Goal: Task Accomplishment & Management: Manage account settings

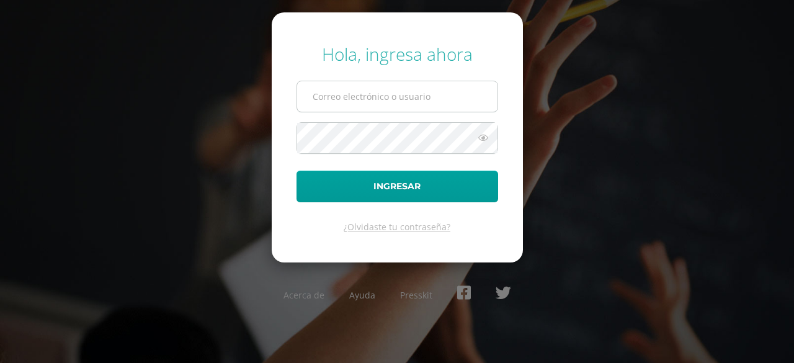
click at [450, 101] on input "text" at bounding box center [397, 96] width 200 height 30
type input "fabigail@donbosco.edu.gt"
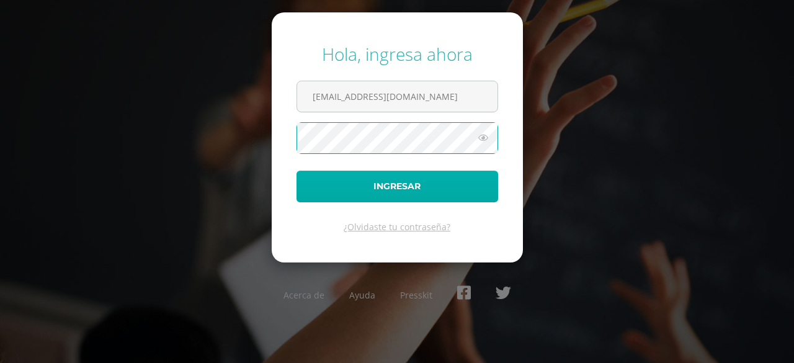
click at [296, 171] on button "Ingresar" at bounding box center [397, 187] width 202 height 32
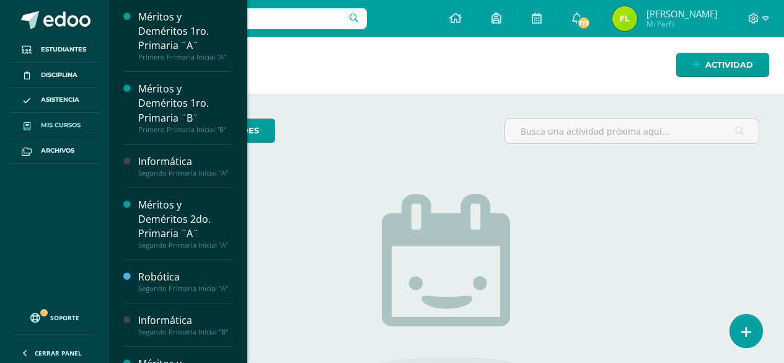
click at [49, 117] on link "Mis cursos" at bounding box center [54, 125] width 89 height 25
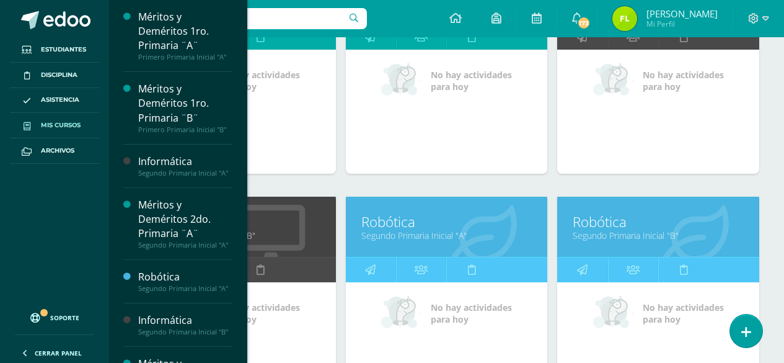
scroll to position [248, 0]
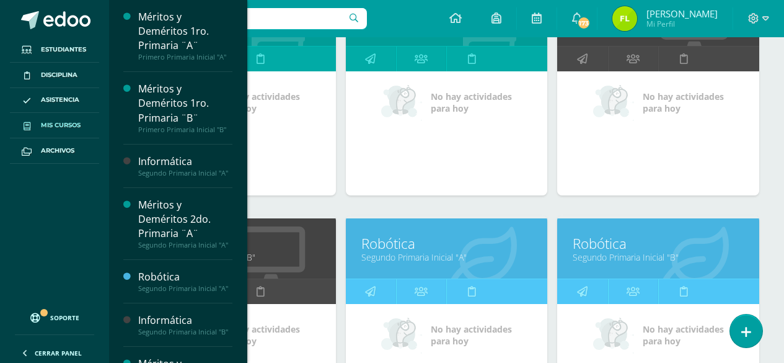
click at [495, 203] on div "Méritos y Deméritos 1ro. Primaria ¨B¨ Primero Primaria Inicial "B" No hay activ…" at bounding box center [447, 99] width 212 height 233
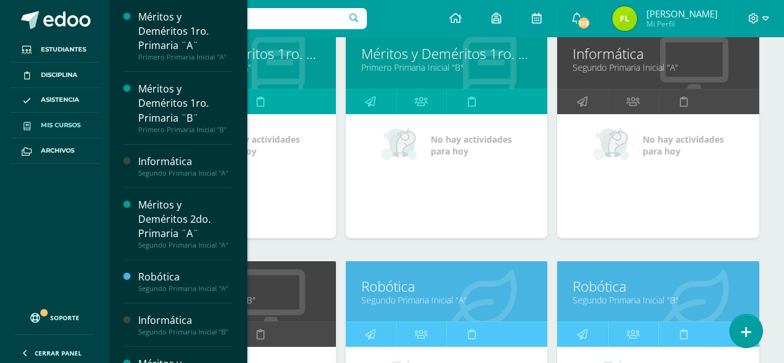
scroll to position [124, 0]
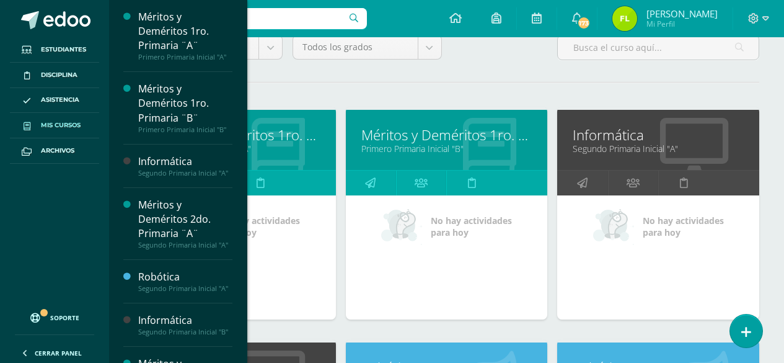
click at [624, 149] on link "Segundo Primaria Inicial "A"" at bounding box center [658, 149] width 171 height 12
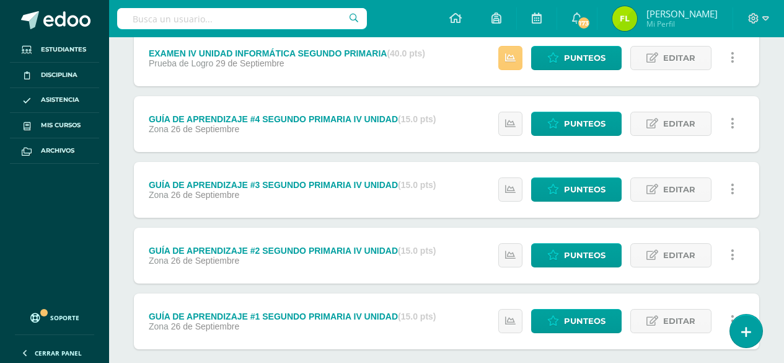
scroll to position [248, 0]
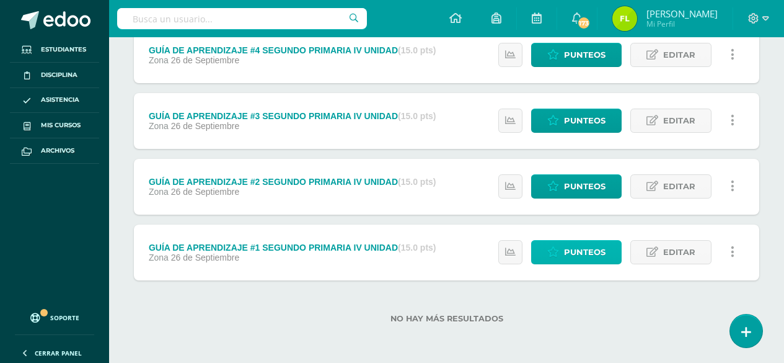
click at [564, 250] on link "Punteos" at bounding box center [576, 252] width 91 height 24
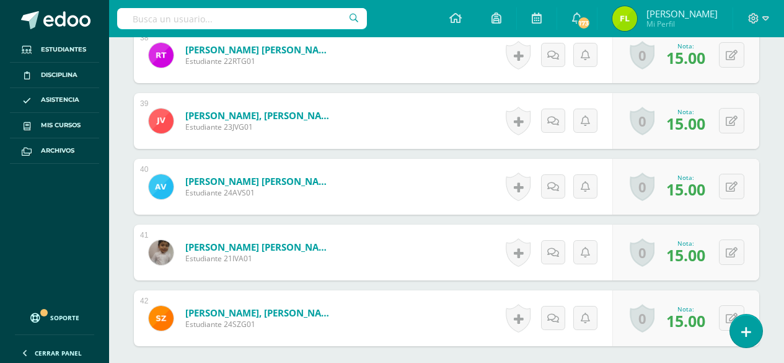
scroll to position [2897, 0]
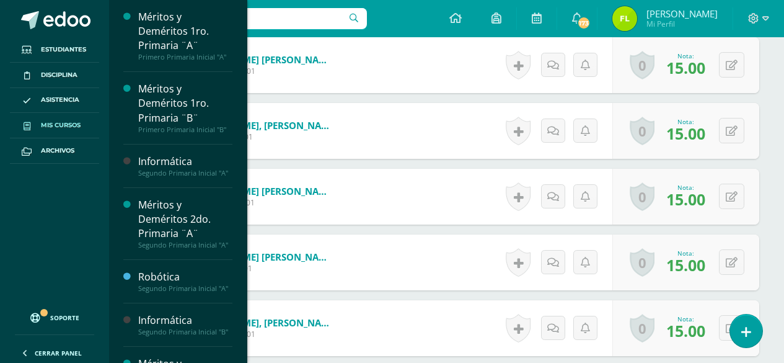
click at [29, 128] on icon at bounding box center [27, 126] width 7 height 8
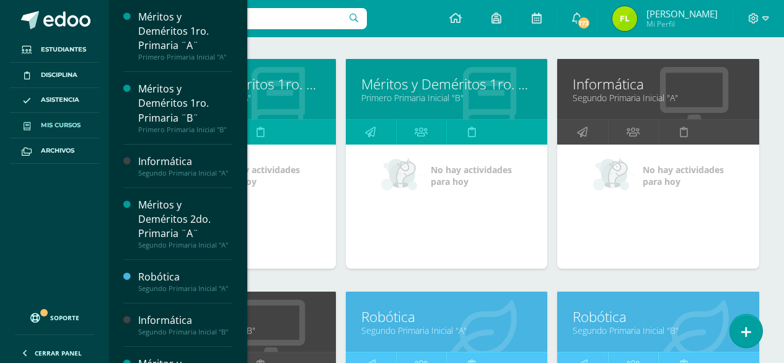
scroll to position [248, 0]
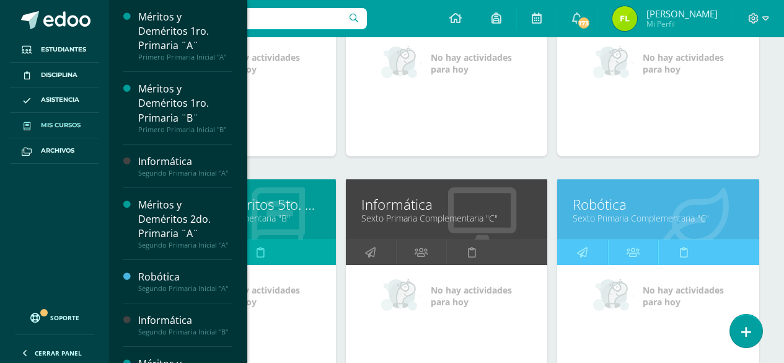
scroll to position [1438, 0]
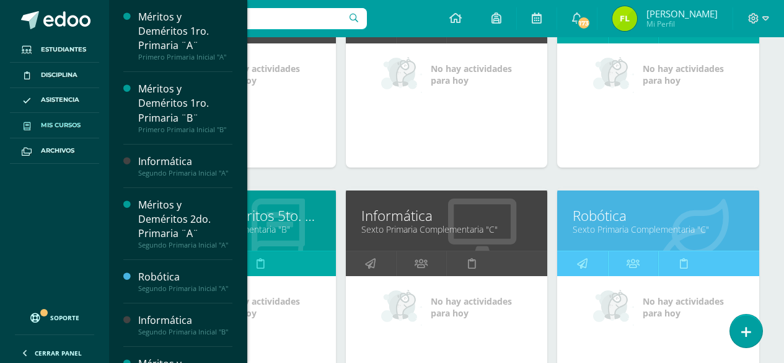
click at [432, 224] on link "Sexto Primaria Complementaria "C"" at bounding box center [447, 229] width 171 height 12
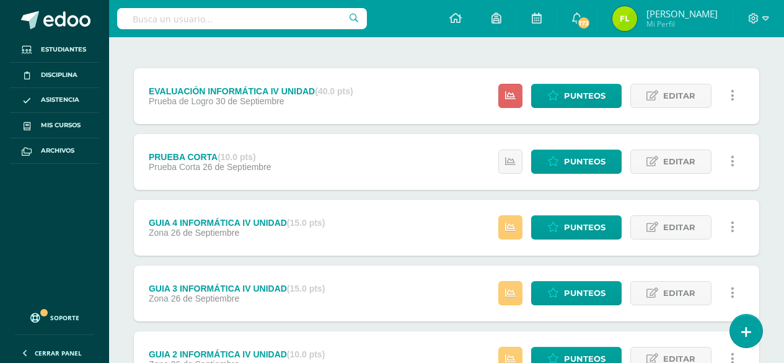
scroll to position [310, 0]
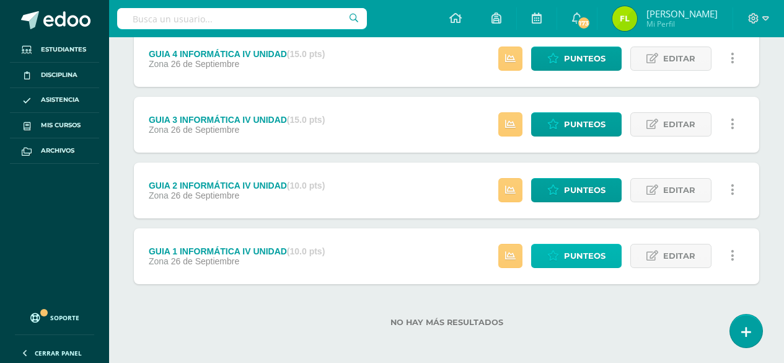
click at [564, 257] on link "Punteos" at bounding box center [576, 256] width 91 height 24
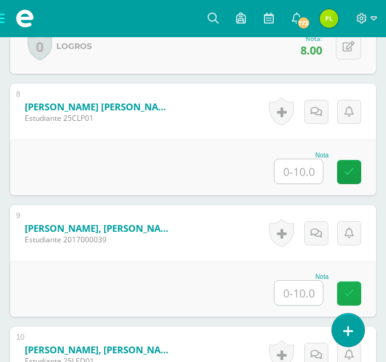
scroll to position [1253, 0]
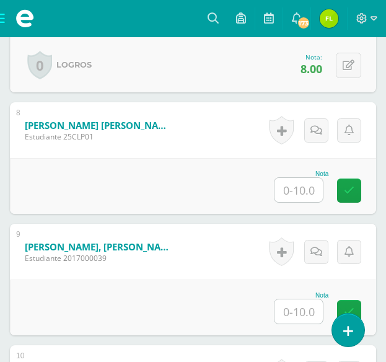
click at [314, 195] on input "text" at bounding box center [299, 190] width 48 height 24
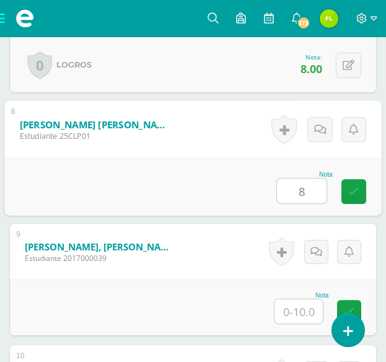
type input "8"
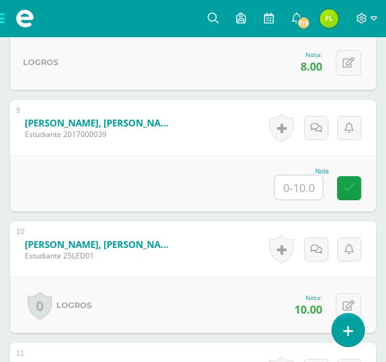
scroll to position [1439, 0]
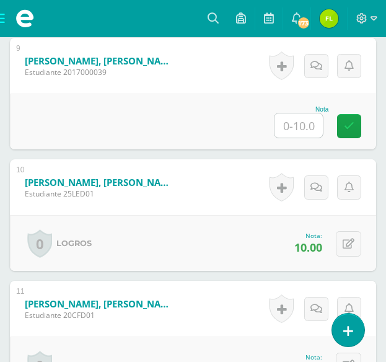
click at [311, 130] on input "text" at bounding box center [299, 125] width 48 height 24
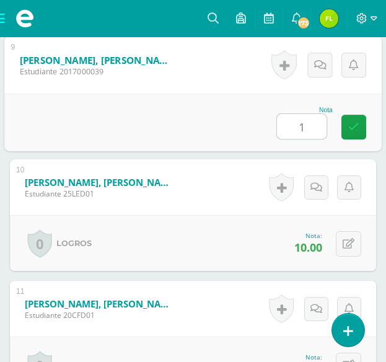
type input "10"
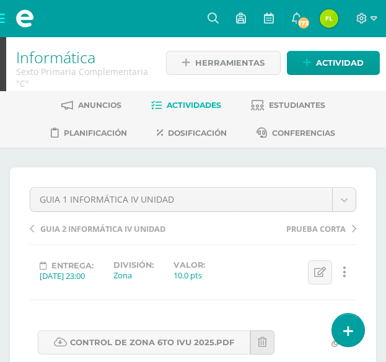
scroll to position [0, 0]
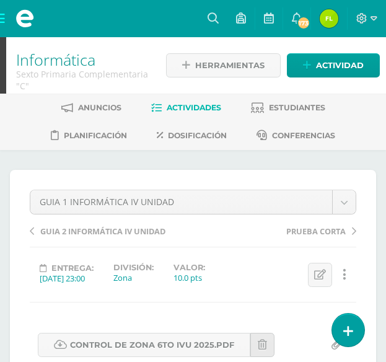
click at [142, 231] on span "GUIA 2 INFORMÁTICA IV UNIDAD" at bounding box center [102, 231] width 125 height 11
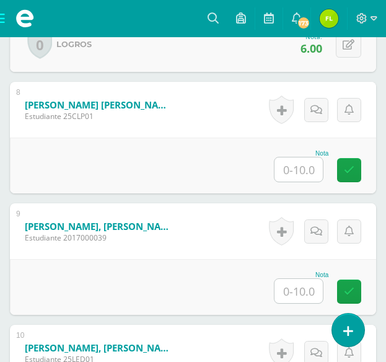
scroll to position [1295, 0]
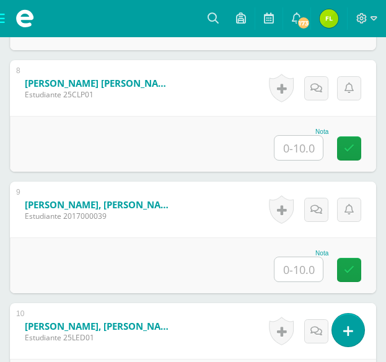
click at [311, 152] on input "text" at bounding box center [299, 148] width 48 height 24
click at [288, 150] on input "text" at bounding box center [299, 148] width 48 height 24
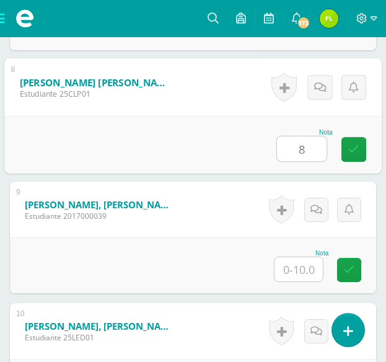
type input "8"
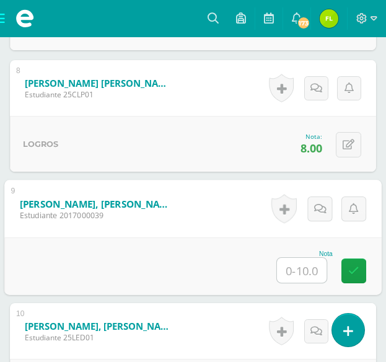
type input "7"
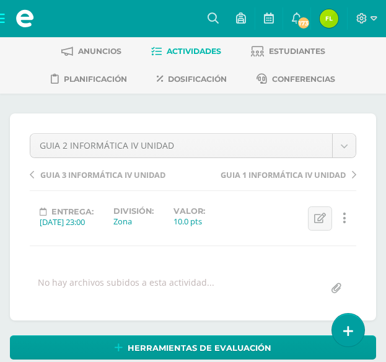
scroll to position [0, 0]
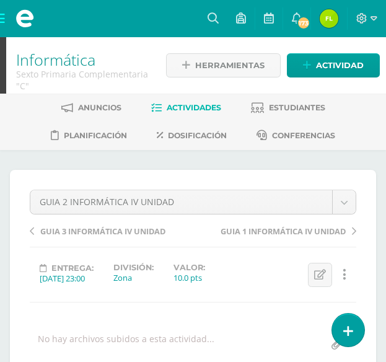
click at [146, 229] on span "GUIA 3 INFORMÁTICA IV UNIDAD" at bounding box center [102, 231] width 125 height 11
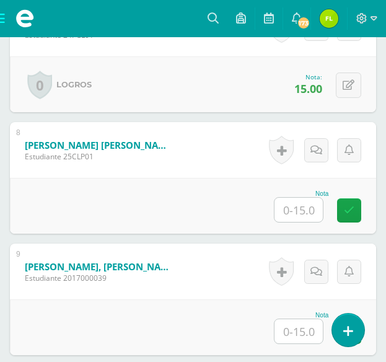
scroll to position [1171, 0]
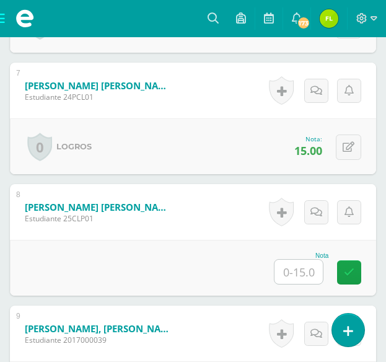
click at [280, 273] on input "text" at bounding box center [299, 272] width 48 height 24
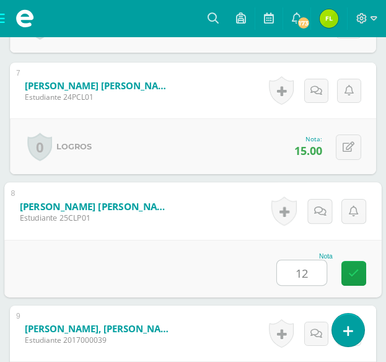
type input "12"
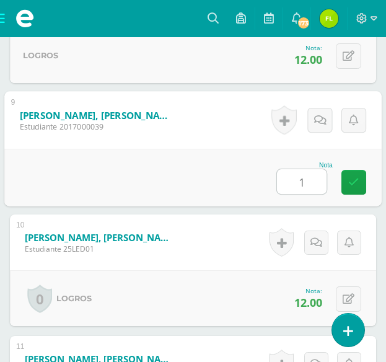
type input "12"
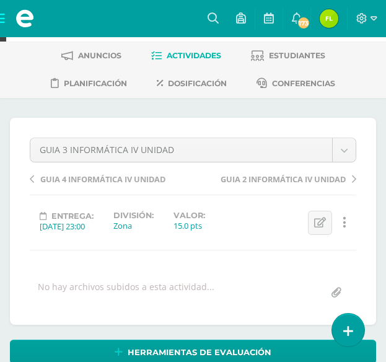
scroll to position [20, 0]
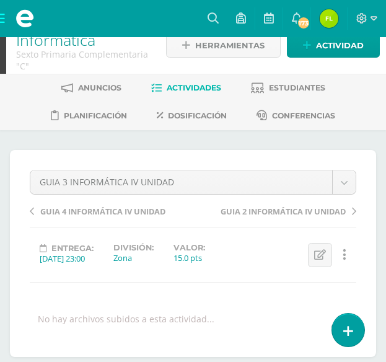
click at [143, 210] on span "GUIA 4 INFORMÁTICA IV UNIDAD" at bounding box center [102, 211] width 125 height 11
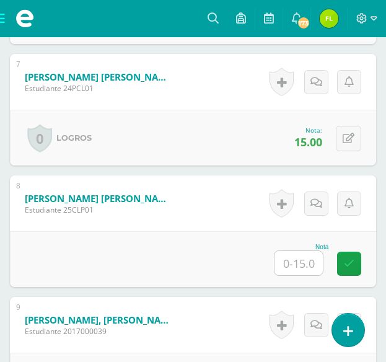
scroll to position [1233, 0]
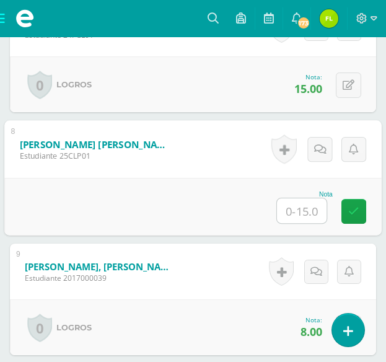
click at [317, 212] on input "text" at bounding box center [302, 210] width 50 height 25
type input "11"
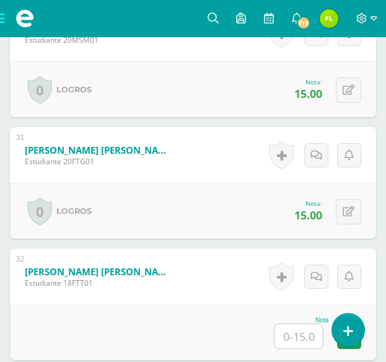
scroll to position [4086, 0]
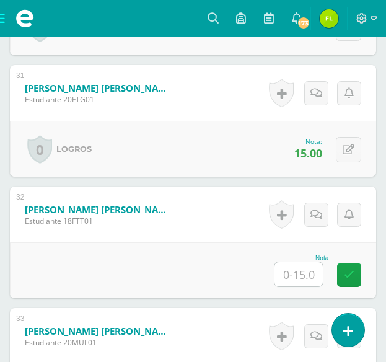
click at [282, 274] on input "text" at bounding box center [299, 274] width 48 height 24
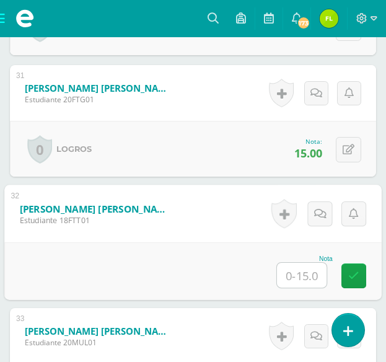
click at [309, 280] on input "text" at bounding box center [302, 275] width 50 height 25
type input "11"
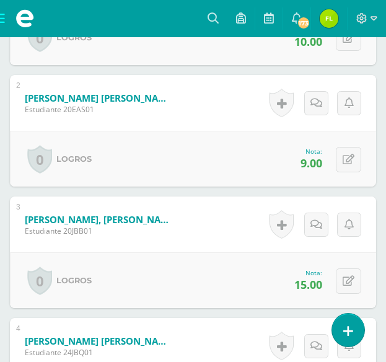
scroll to position [0, 0]
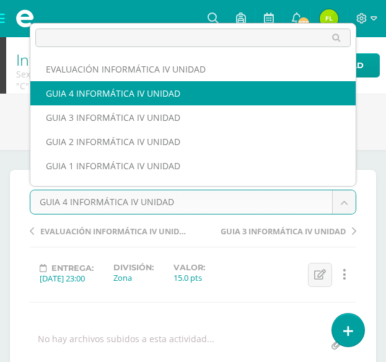
scroll to position [16, 0]
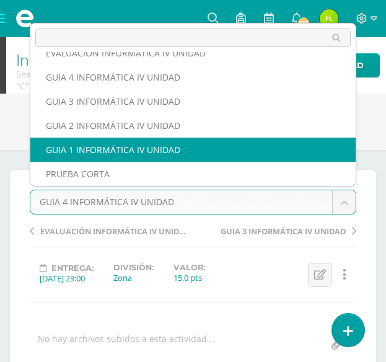
select select "/dashboard/teacher/grade-activity/180252/"
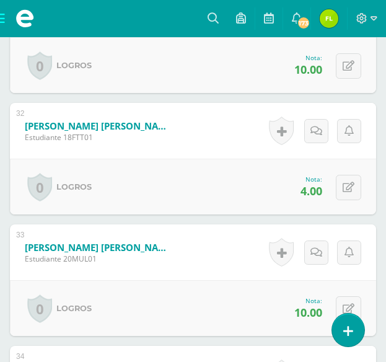
scroll to position [4149, 0]
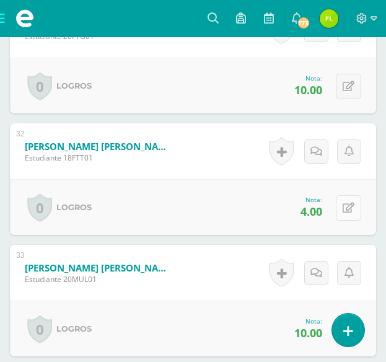
click at [358, 205] on button at bounding box center [348, 207] width 25 height 25
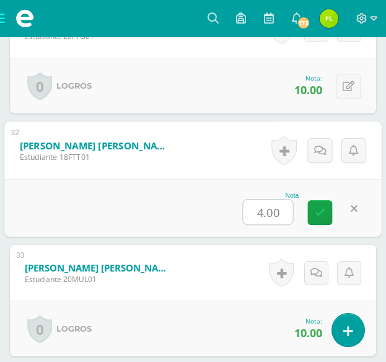
type input "7"
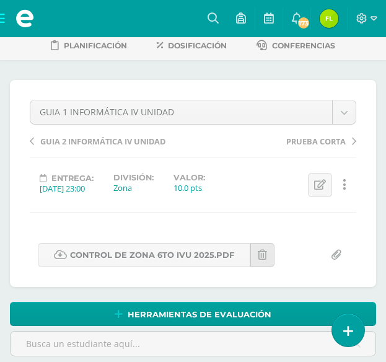
scroll to position [0, 0]
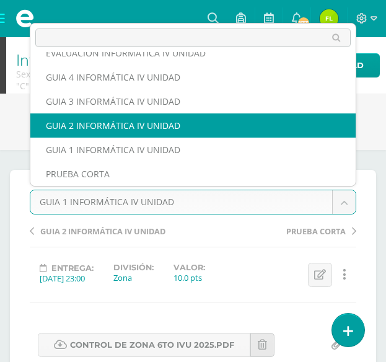
select select "/dashboard/teacher/grade-activity/180253/"
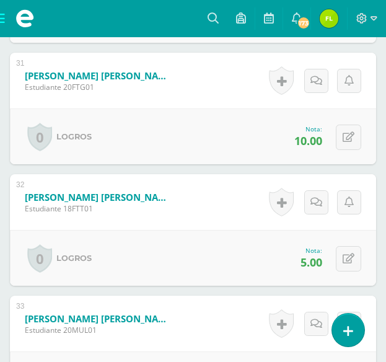
scroll to position [4222, 0]
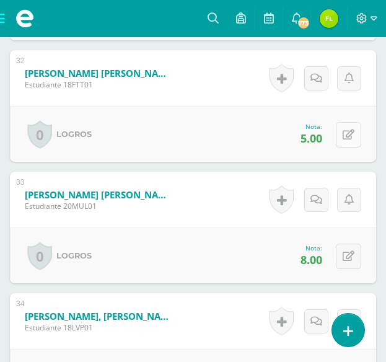
click at [342, 140] on button at bounding box center [348, 134] width 25 height 25
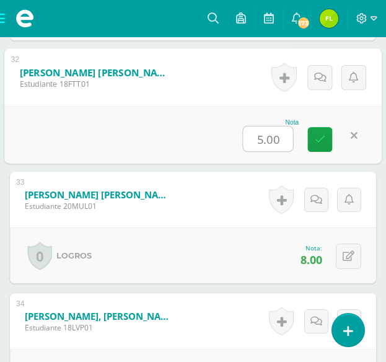
type input "8"
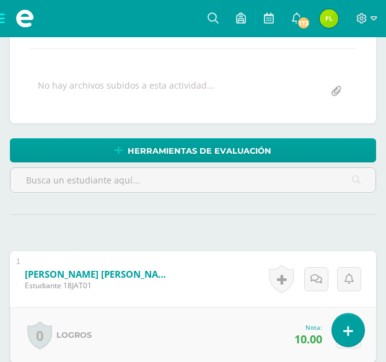
scroll to position [0, 0]
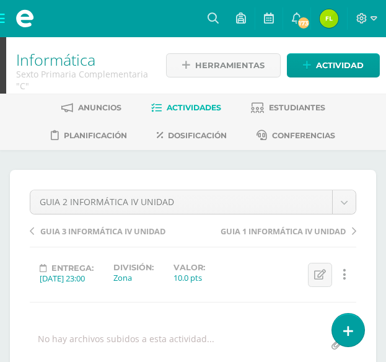
click at [81, 233] on span "GUIA 3 INFORMÁTICA IV UNIDAD" at bounding box center [102, 231] width 125 height 11
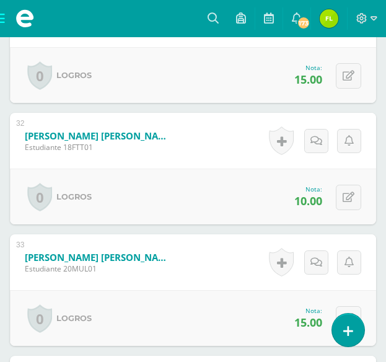
scroll to position [4160, 0]
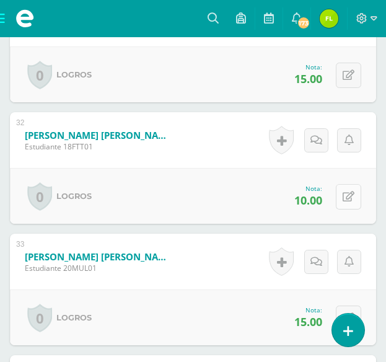
click at [344, 192] on button at bounding box center [348, 196] width 25 height 25
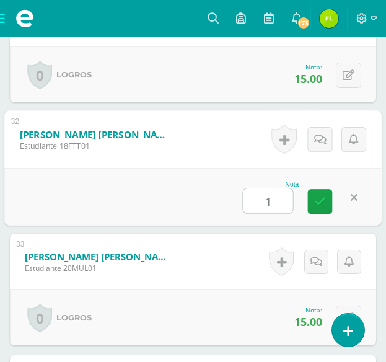
type input "12"
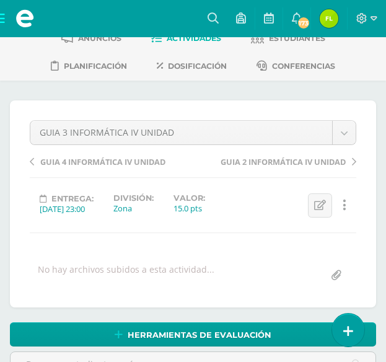
scroll to position [0, 0]
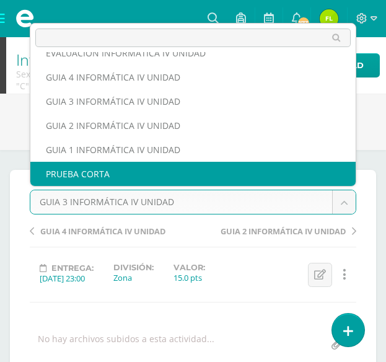
select select "/dashboard/teacher/grade-activity/180256/"
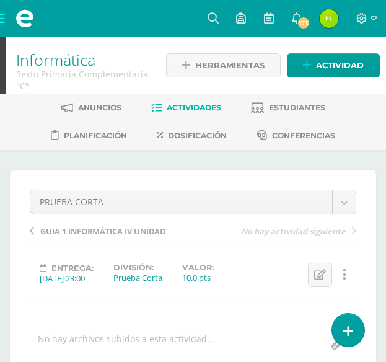
scroll to position [62, 0]
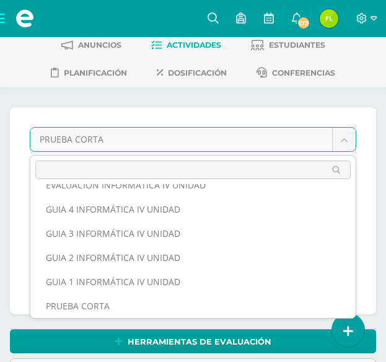
scroll to position [0, 0]
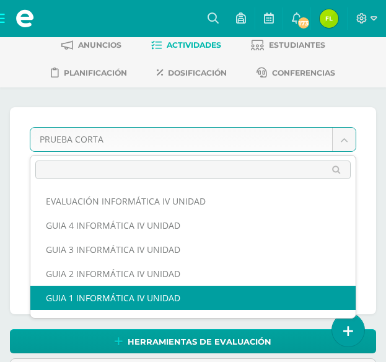
select select "/dashboard/teacher/grade-activity/180252/"
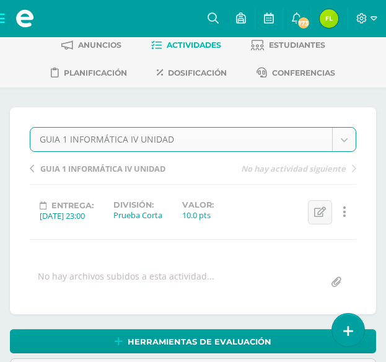
scroll to position [63, 0]
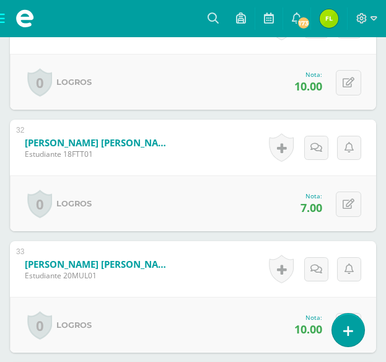
scroll to position [4160, 0]
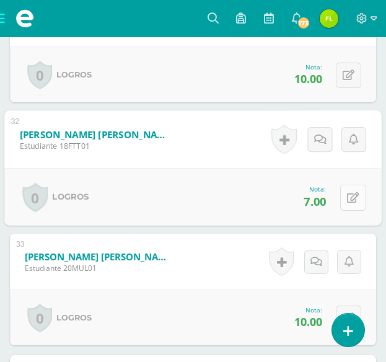
click at [350, 200] on icon at bounding box center [353, 197] width 12 height 11
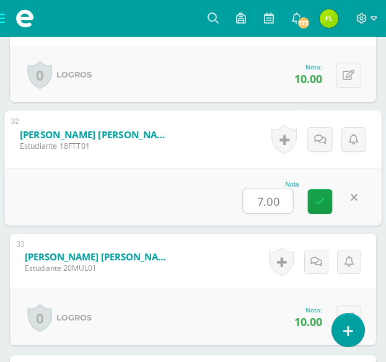
type input "9"
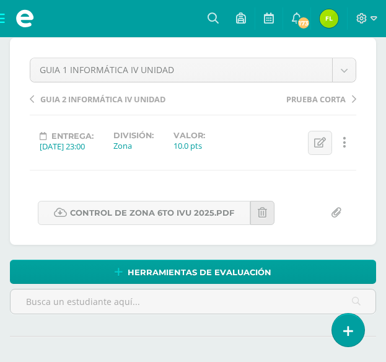
scroll to position [0, 0]
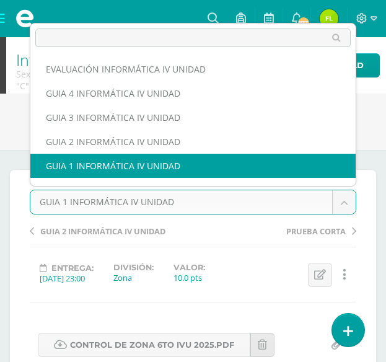
scroll to position [16, 0]
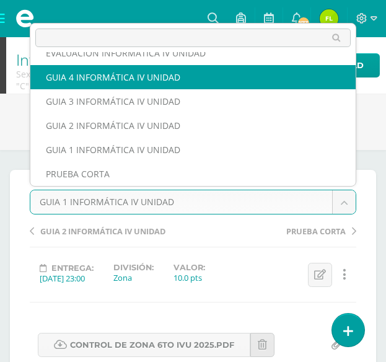
select select "/dashboard/teacher/grade-activity/180255/"
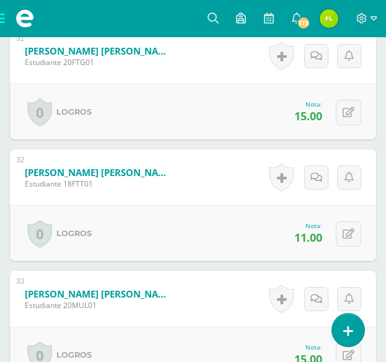
scroll to position [4136, 0]
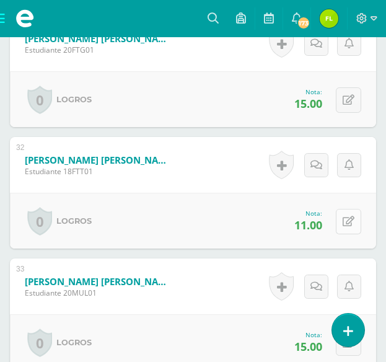
click at [357, 218] on button at bounding box center [348, 221] width 25 height 25
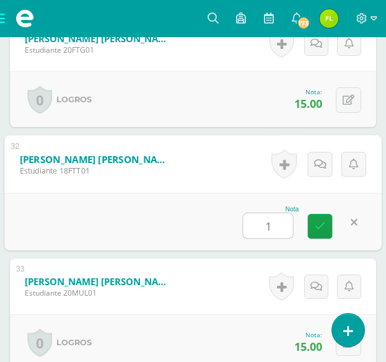
type input "12"
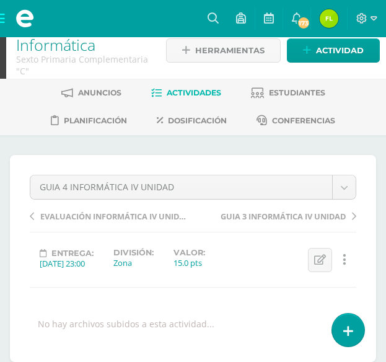
scroll to position [0, 0]
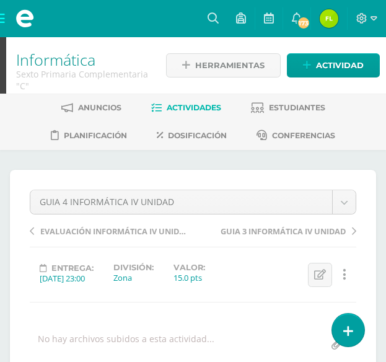
click at [4, 15] on span at bounding box center [25, 18] width 50 height 37
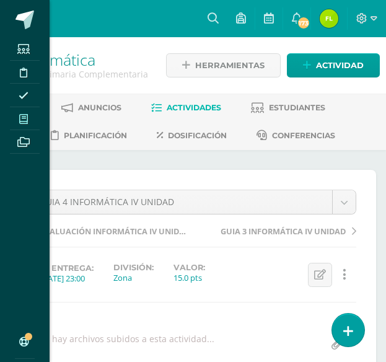
click at [23, 115] on icon at bounding box center [23, 119] width 9 height 10
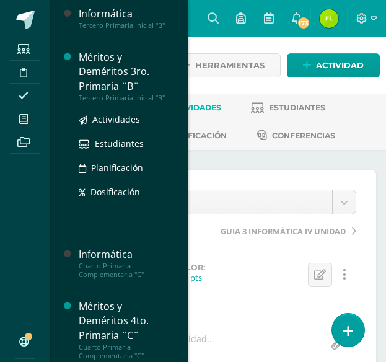
scroll to position [557, 0]
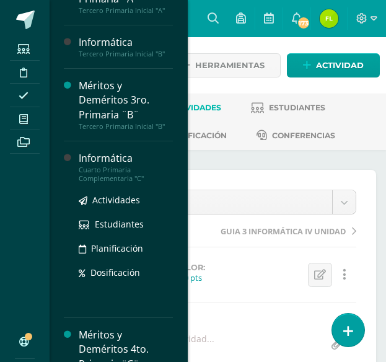
click at [100, 183] on div "Cuarto Primaria Complementaria "C"" at bounding box center [126, 174] width 94 height 17
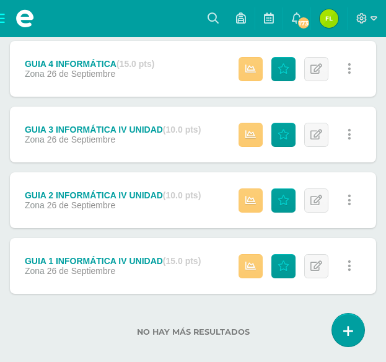
scroll to position [412, 0]
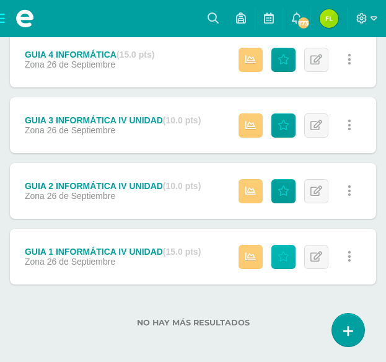
click at [275, 251] on link "Punteos" at bounding box center [284, 257] width 24 height 24
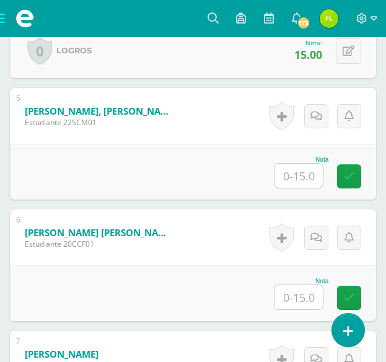
scroll to position [923, 0]
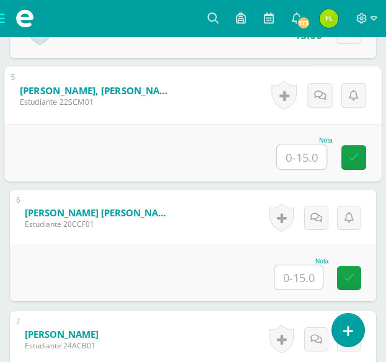
click at [294, 158] on input "text" at bounding box center [302, 156] width 50 height 25
type input "11"
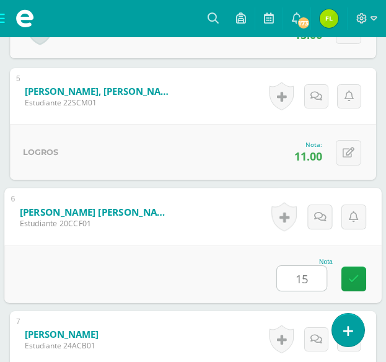
type input "15"
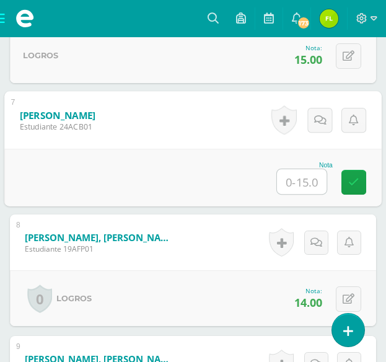
click at [303, 185] on input "text" at bounding box center [302, 181] width 50 height 25
click at [303, 182] on input "text" at bounding box center [302, 181] width 50 height 25
type input "11"
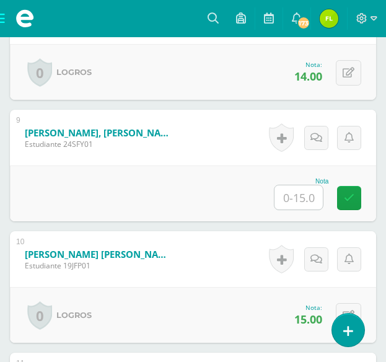
scroll to position [1389, 0]
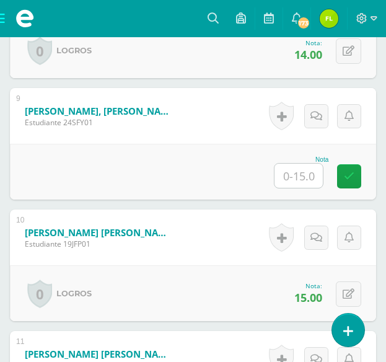
click at [312, 168] on input "text" at bounding box center [299, 176] width 48 height 24
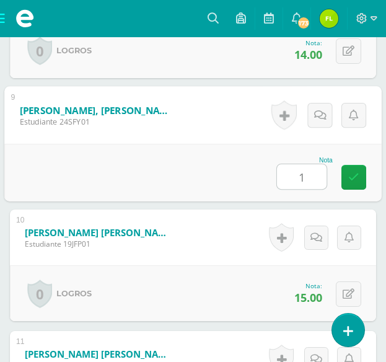
type input "13"
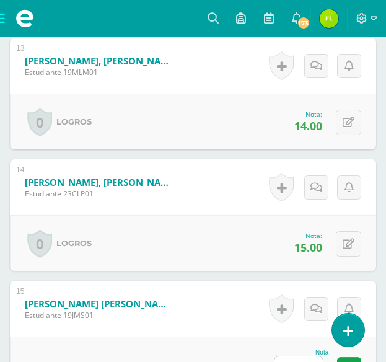
scroll to position [1947, 0]
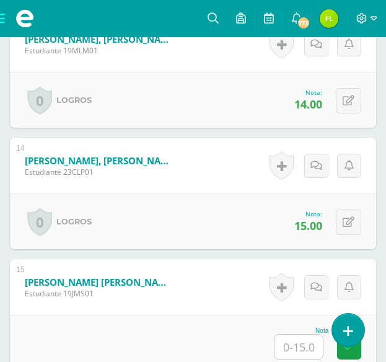
click at [298, 347] on input "text" at bounding box center [299, 347] width 48 height 24
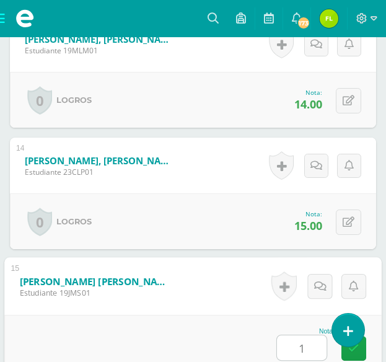
type input "11"
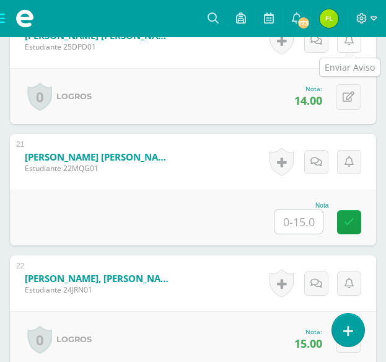
scroll to position [2815, 0]
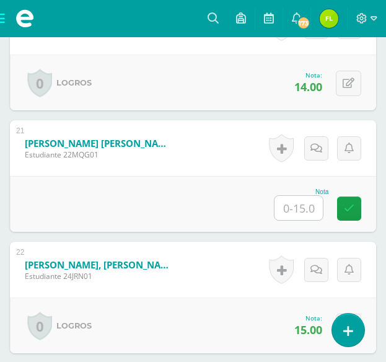
click at [308, 207] on input "text" at bounding box center [299, 208] width 48 height 24
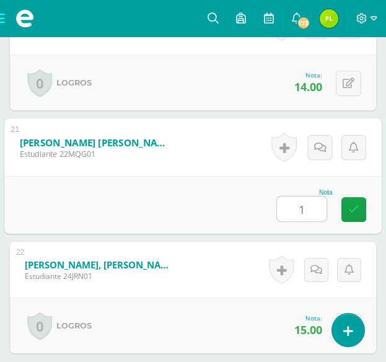
type input "10"
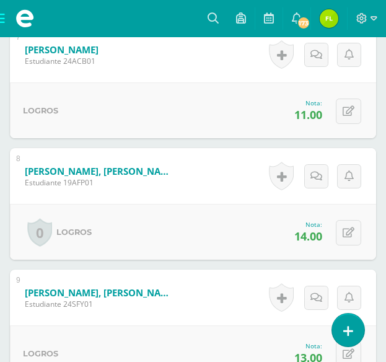
scroll to position [0, 0]
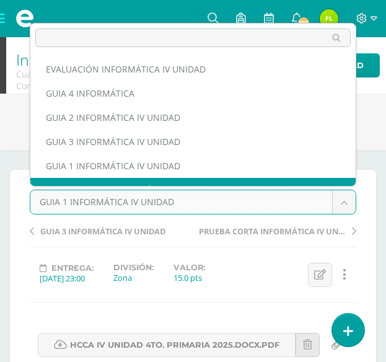
scroll to position [16, 0]
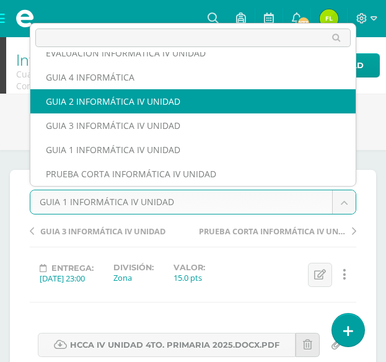
select select "/dashboard/teacher/grade-activity/180320/"
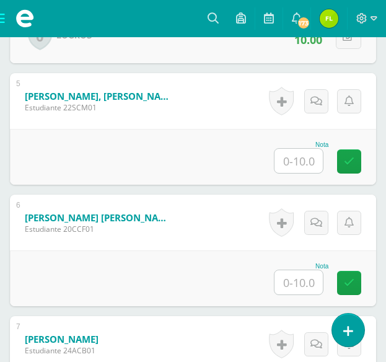
scroll to position [923, 0]
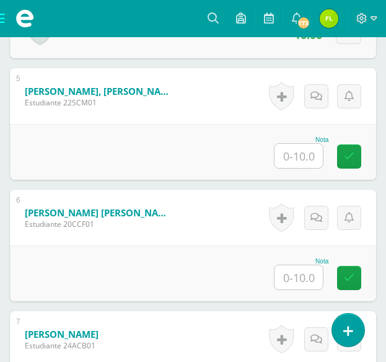
click at [302, 158] on input "text" at bounding box center [299, 156] width 48 height 24
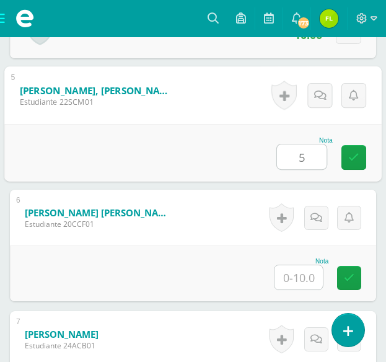
type input "5"
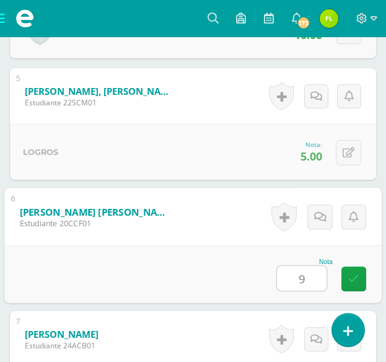
type input "9"
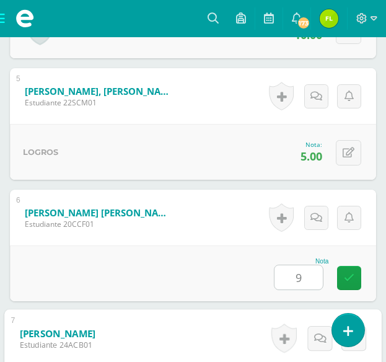
scroll to position [1141, 0]
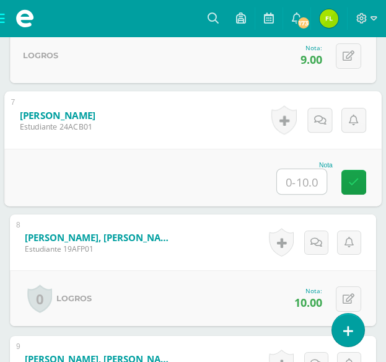
click at [314, 177] on input "text" at bounding box center [302, 181] width 50 height 25
type input "7"
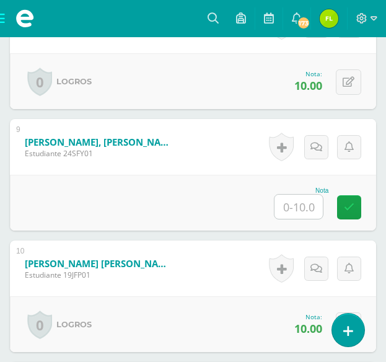
scroll to position [1389, 0]
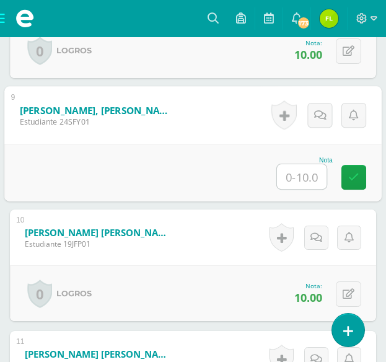
click at [299, 178] on input "text" at bounding box center [302, 176] width 50 height 25
type input "9"
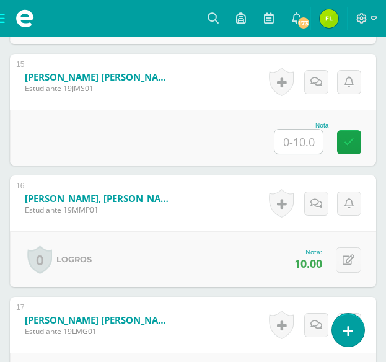
scroll to position [2133, 0]
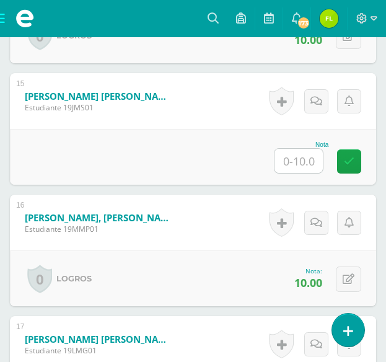
click at [301, 174] on div "Nota" at bounding box center [193, 157] width 366 height 56
click at [301, 169] on input "text" at bounding box center [299, 161] width 48 height 24
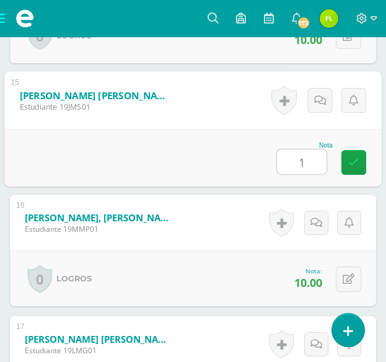
type input "10"
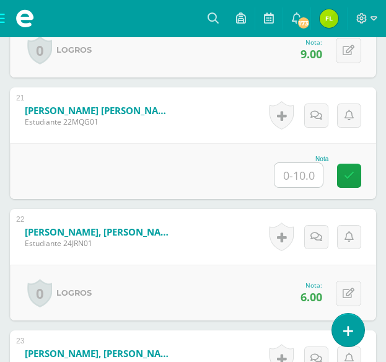
scroll to position [2877, 0]
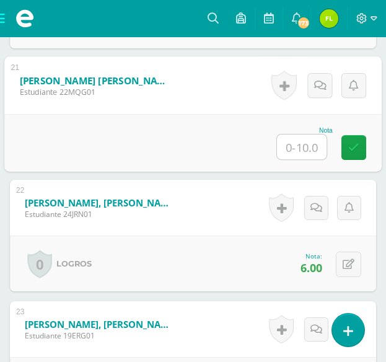
click at [307, 146] on input "text" at bounding box center [302, 147] width 50 height 25
type input "7"
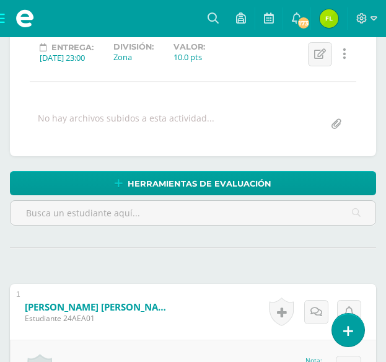
scroll to position [14, 0]
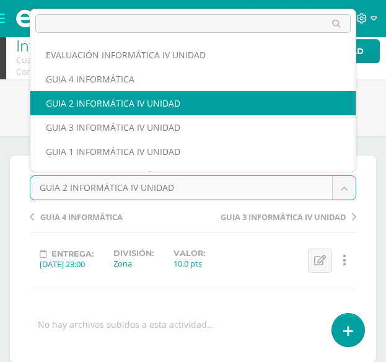
scroll to position [16, 0]
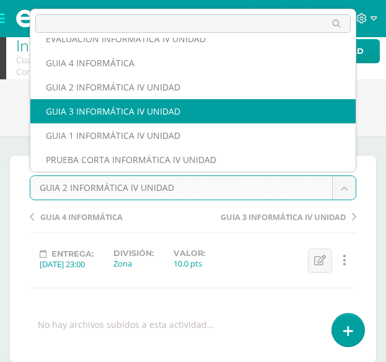
select select "/dashboard/teacher/grade-activity/180321/"
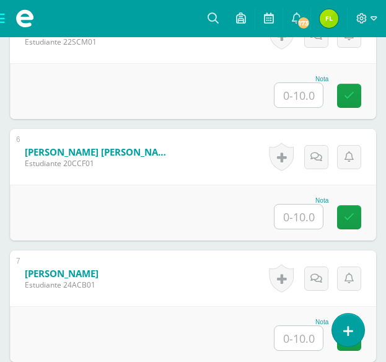
scroll to position [984, 0]
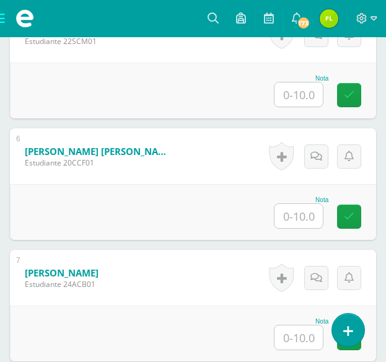
click at [304, 96] on input "text" at bounding box center [299, 94] width 48 height 24
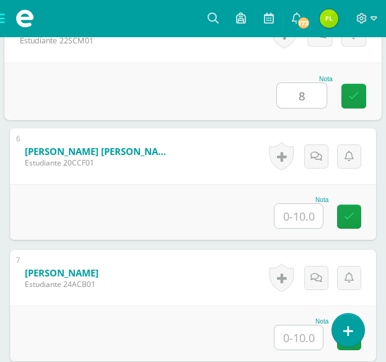
type input "8"
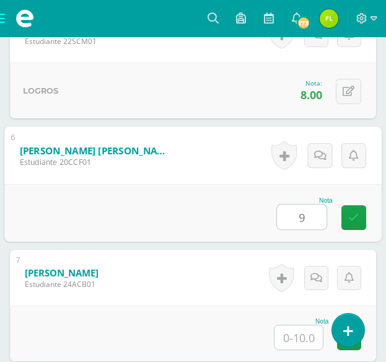
type input "9"
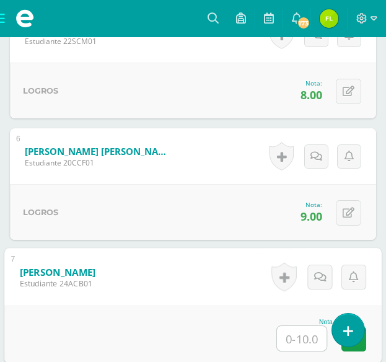
click at [285, 339] on input "text" at bounding box center [302, 338] width 50 height 25
type input "7"
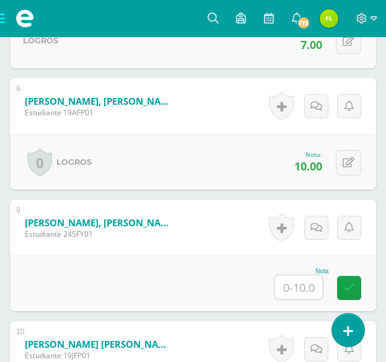
scroll to position [1294, 0]
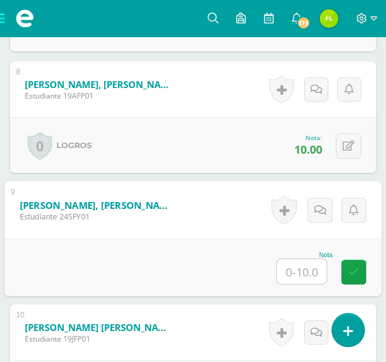
click at [305, 265] on input "text" at bounding box center [302, 271] width 50 height 25
type input "9"
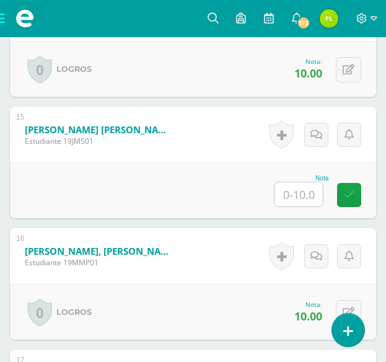
scroll to position [2100, 0]
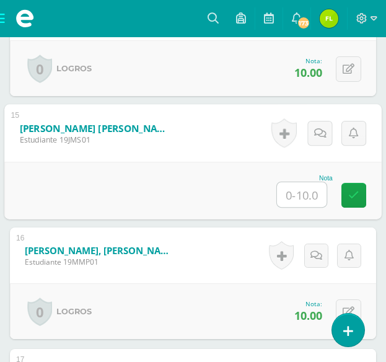
click at [295, 188] on input "text" at bounding box center [302, 194] width 50 height 25
type input "9"
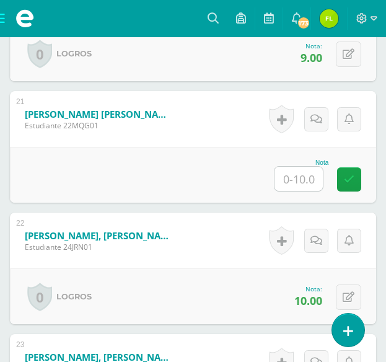
scroll to position [2906, 0]
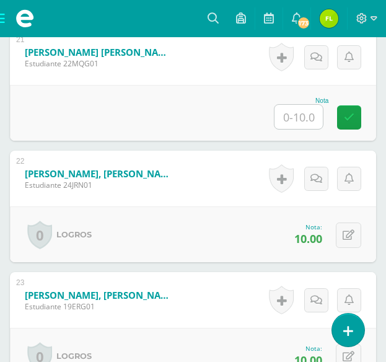
click at [285, 121] on input "text" at bounding box center [299, 117] width 48 height 24
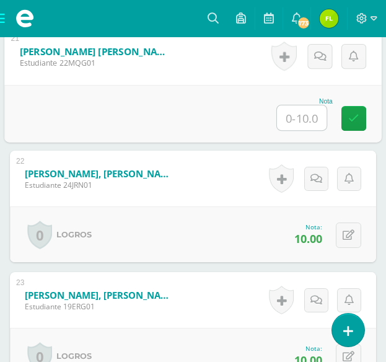
type input "7"
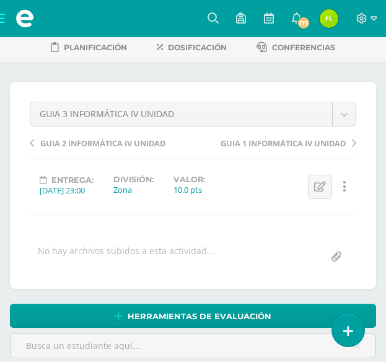
scroll to position [0, 0]
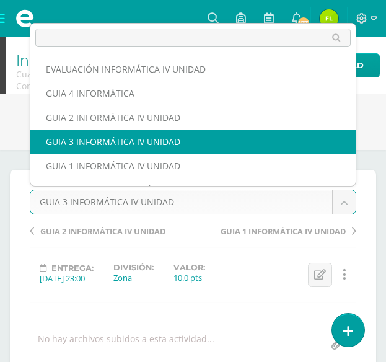
scroll to position [16, 0]
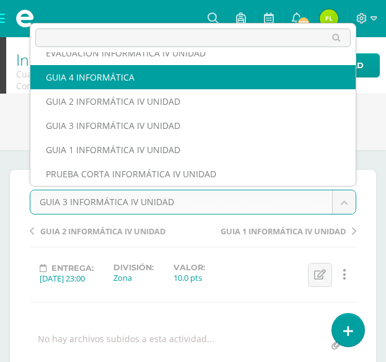
select select "/dashboard/teacher/grade-activity/180322/"
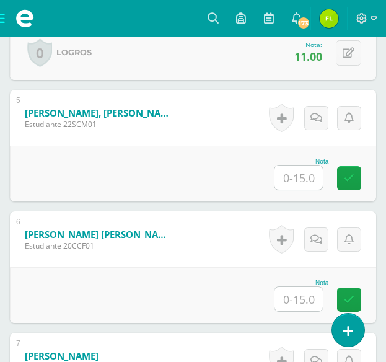
scroll to position [923, 0]
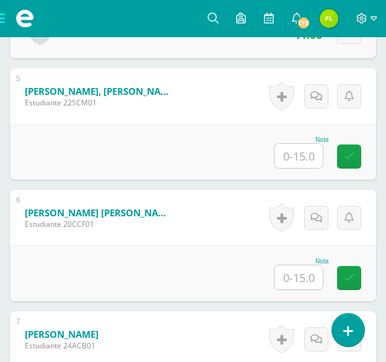
click at [293, 166] on input "text" at bounding box center [299, 156] width 48 height 24
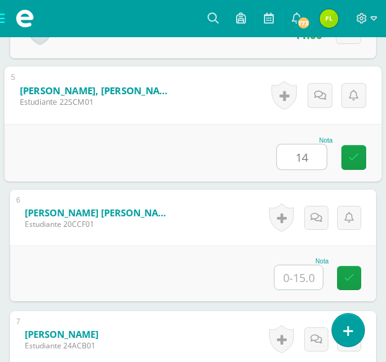
type input "14"
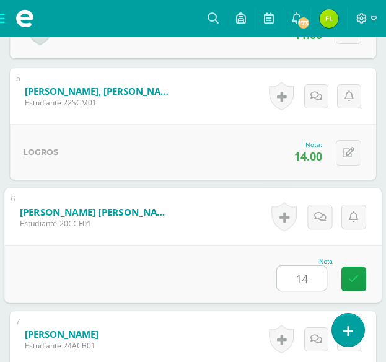
type input "14"
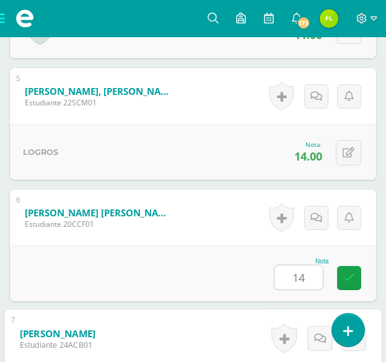
scroll to position [1141, 0]
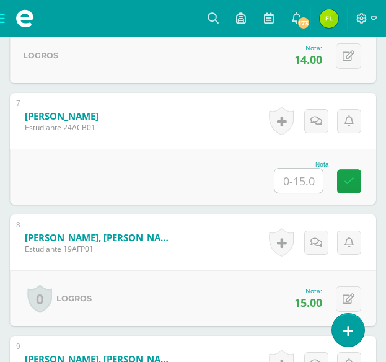
click at [285, 182] on input "text" at bounding box center [299, 181] width 48 height 24
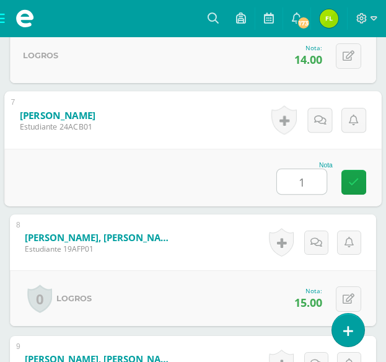
type input "12"
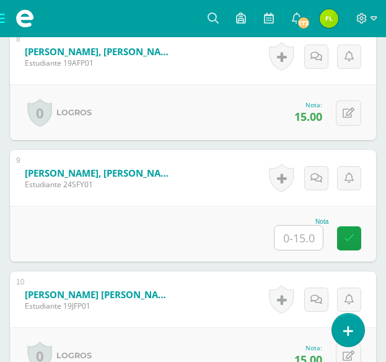
scroll to position [1389, 0]
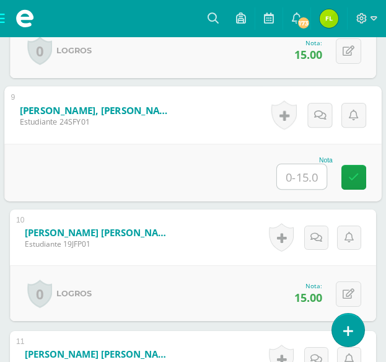
click at [285, 172] on input "text" at bounding box center [302, 176] width 50 height 25
type input "15"
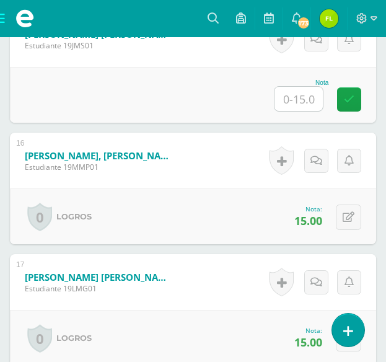
scroll to position [2133, 0]
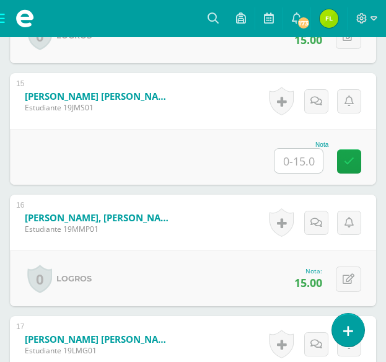
click at [290, 164] on input "text" at bounding box center [299, 161] width 48 height 24
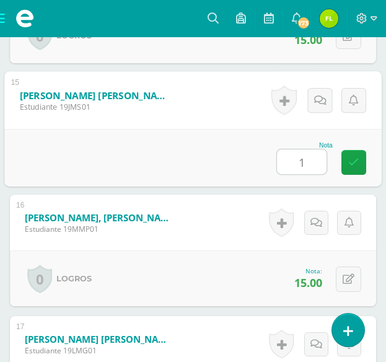
type input "14"
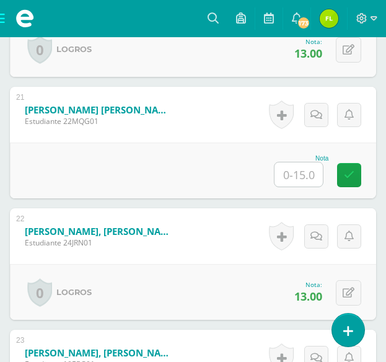
scroll to position [2877, 0]
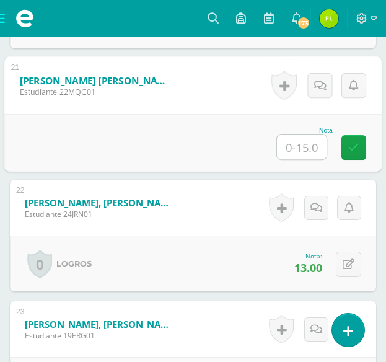
click at [293, 144] on input "text" at bounding box center [302, 147] width 50 height 25
type input "12"
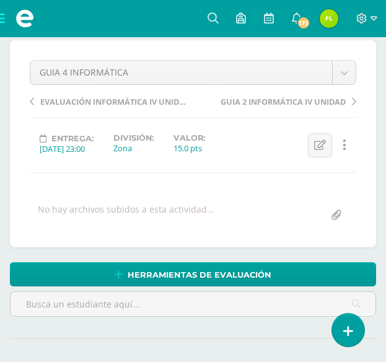
scroll to position [0, 0]
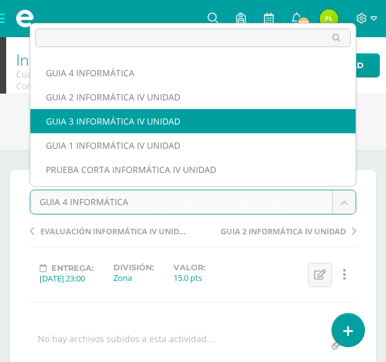
scroll to position [21, 0]
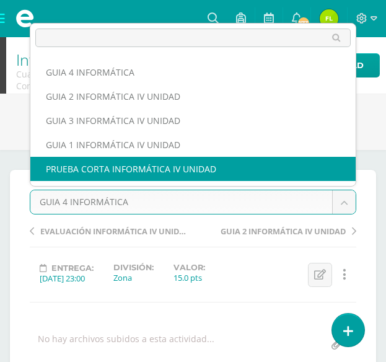
select select "/dashboard/teacher/grade-activity/180323/"
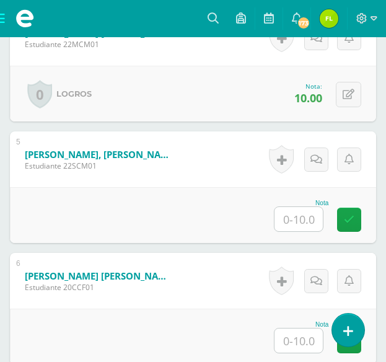
scroll to position [860, 0]
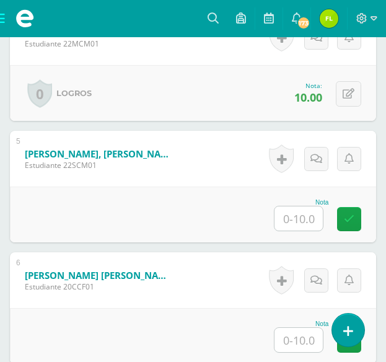
click at [298, 226] on input "text" at bounding box center [299, 218] width 48 height 24
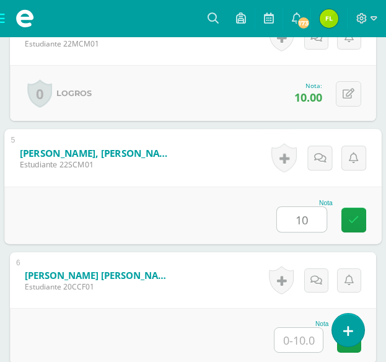
type input "10"
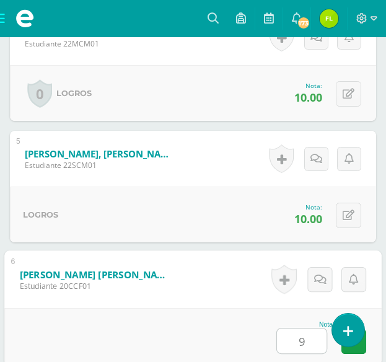
type input "9"
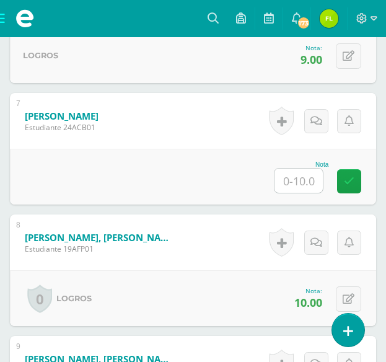
click at [306, 182] on input "text" at bounding box center [299, 181] width 48 height 24
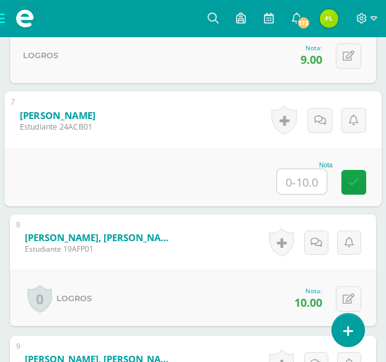
type input "9"
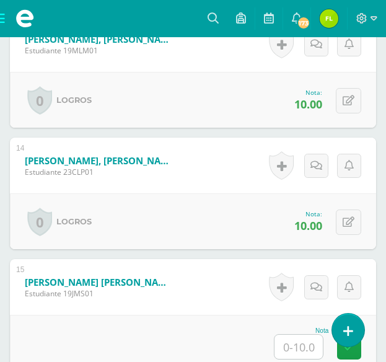
scroll to position [2071, 0]
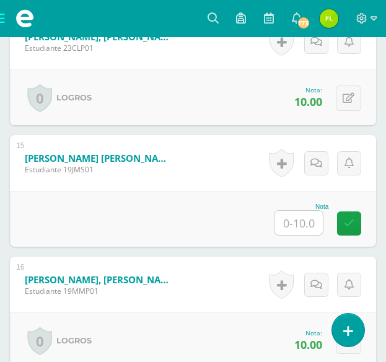
click at [312, 233] on input "text" at bounding box center [299, 223] width 48 height 24
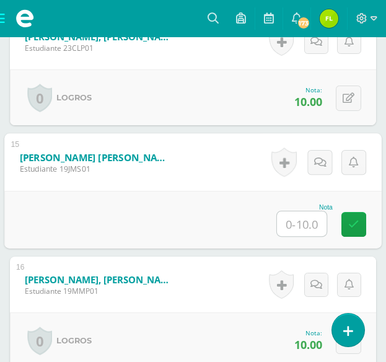
type input "8"
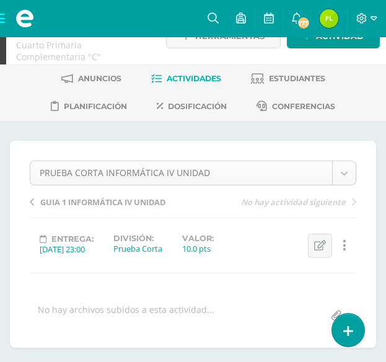
scroll to position [16, 0]
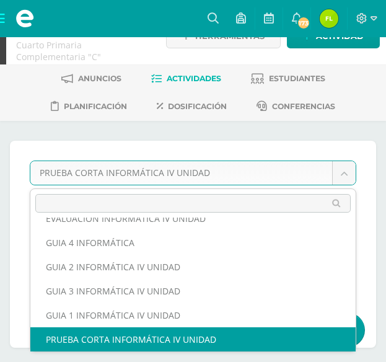
scroll to position [0, 0]
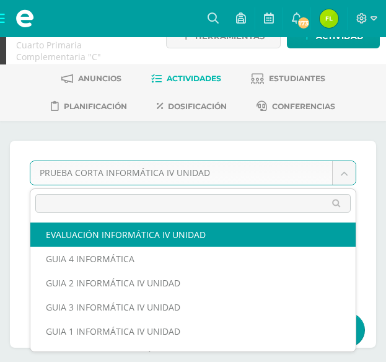
select select "/dashboard/teacher/grade-activity/181176/"
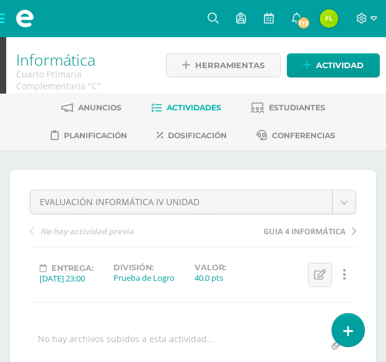
click at [206, 112] on span "Actividades" at bounding box center [194, 107] width 55 height 9
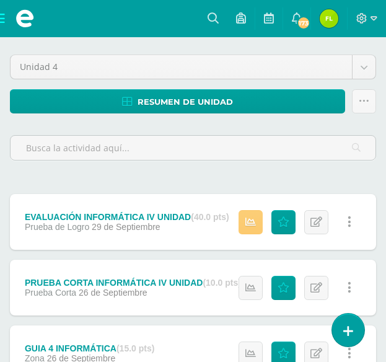
scroll to position [186, 0]
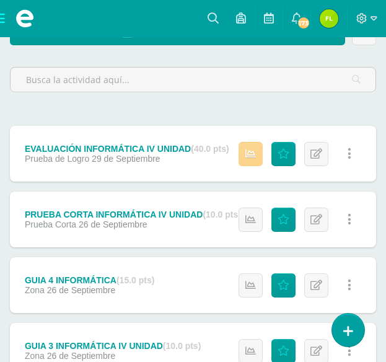
click at [244, 153] on link at bounding box center [251, 154] width 24 height 24
click at [129, 106] on div "Unidad 4 Unidad 1 Unidad 2 Unidad 3 Unidad 4 Resumen de unidad Descargar como H…" at bounding box center [193, 276] width 376 height 585
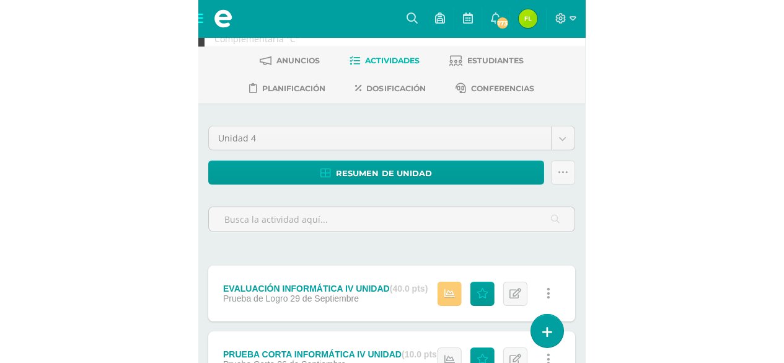
scroll to position [0, 0]
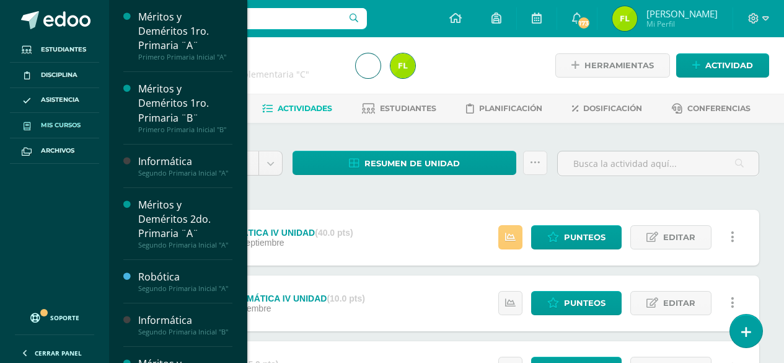
click at [58, 123] on span "Mis cursos" at bounding box center [61, 125] width 40 height 10
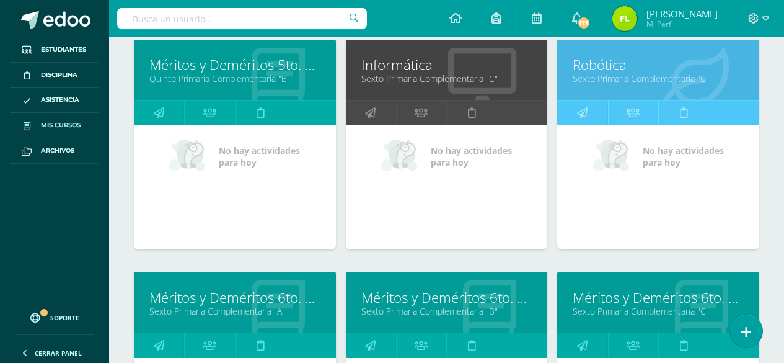
scroll to position [1527, 0]
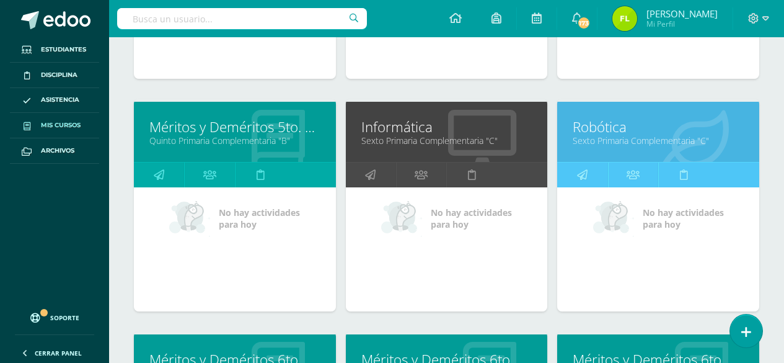
click at [393, 138] on link "Sexto Primaria Complementaria "C"" at bounding box center [447, 141] width 171 height 12
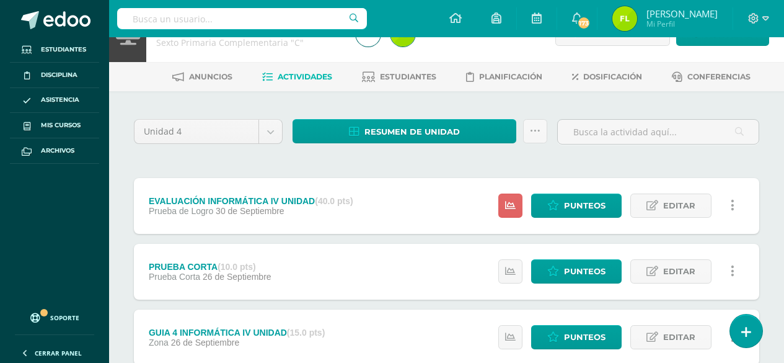
scroll to position [62, 0]
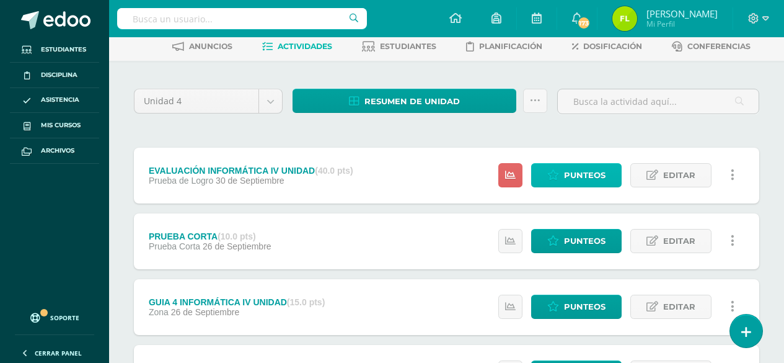
click at [597, 174] on span "Punteos" at bounding box center [585, 175] width 42 height 23
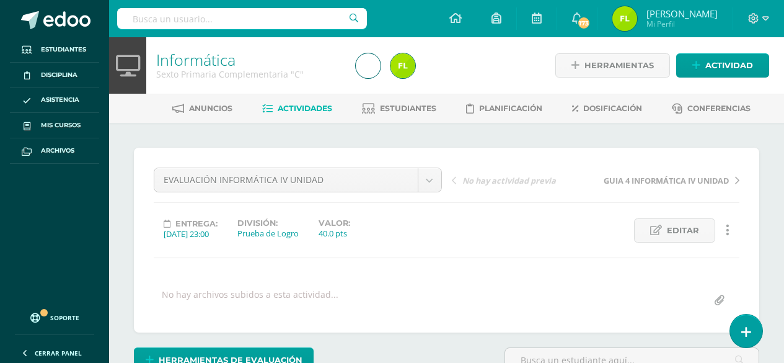
click at [313, 109] on span "Actividades" at bounding box center [305, 108] width 55 height 9
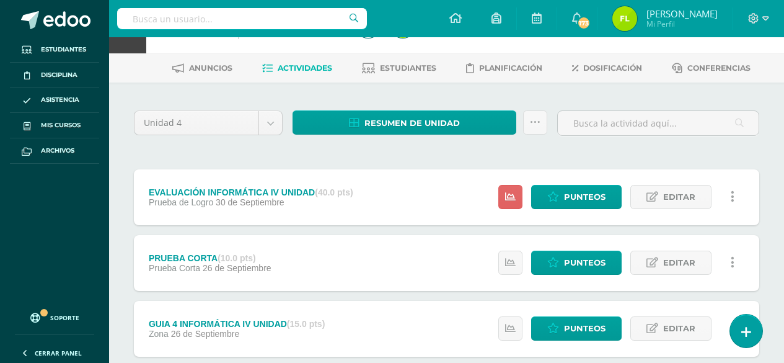
scroll to position [62, 0]
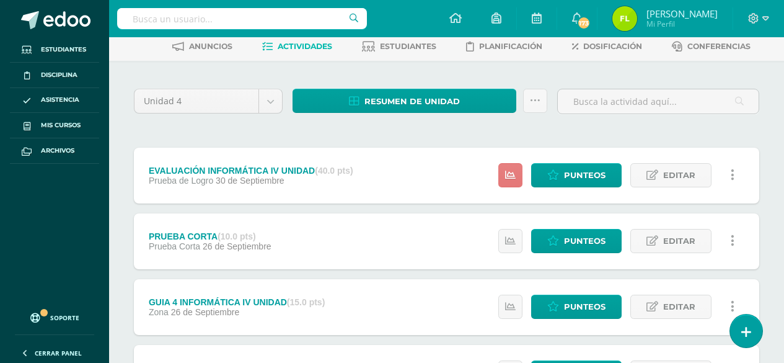
click at [513, 181] on link at bounding box center [511, 175] width 24 height 24
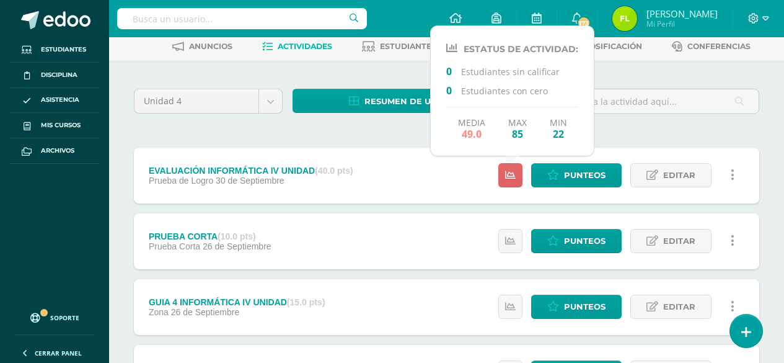
click at [751, 123] on div at bounding box center [659, 106] width 212 height 35
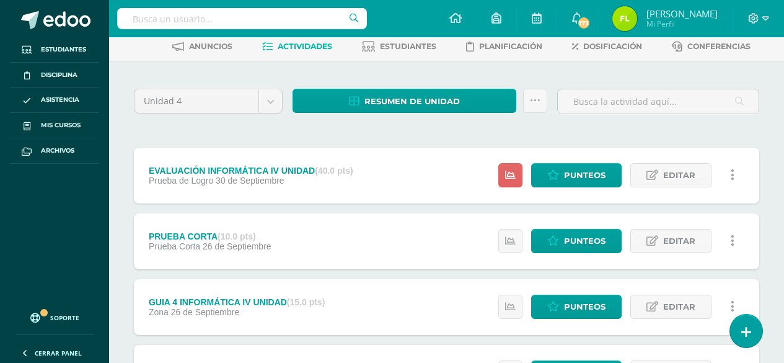
scroll to position [0, 0]
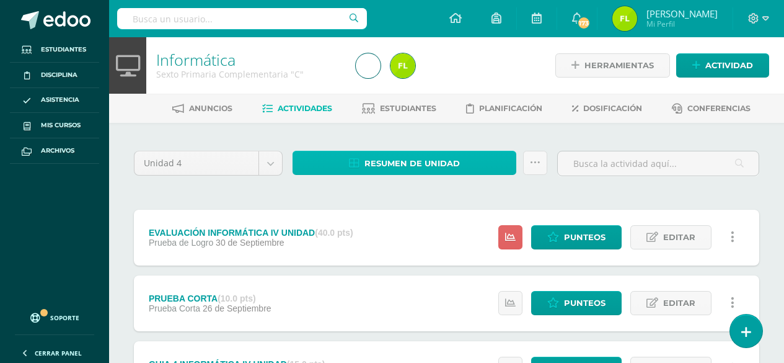
click at [440, 162] on span "Resumen de unidad" at bounding box center [412, 163] width 95 height 23
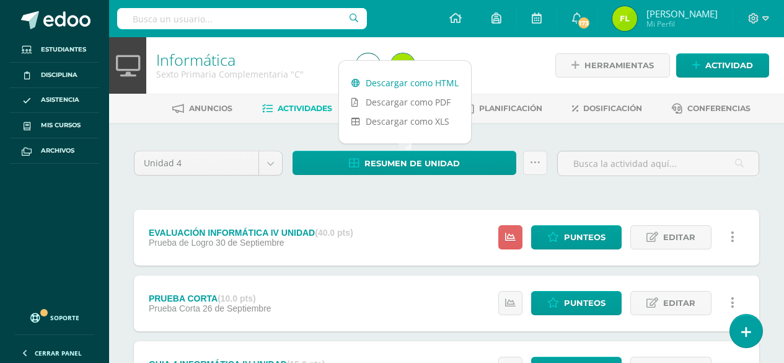
click at [417, 81] on link "Descargar como HTML" at bounding box center [405, 82] width 132 height 19
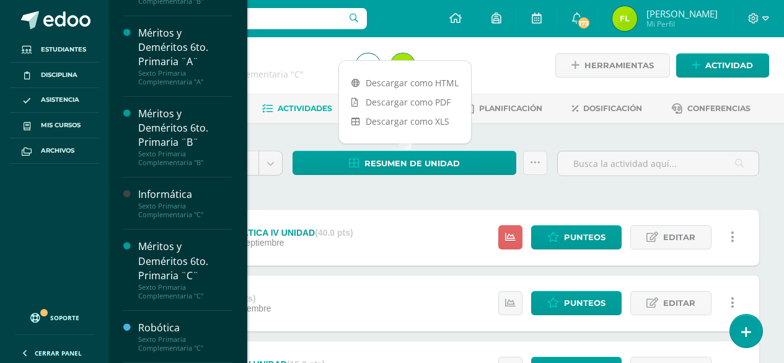
scroll to position [1306, 0]
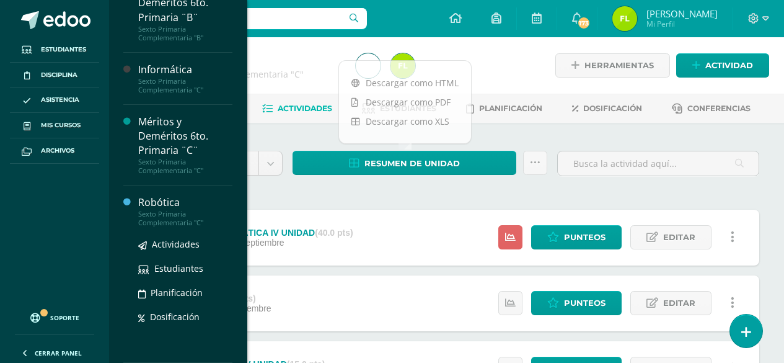
click at [154, 217] on div "Sexto Primaria Complementaria "C"" at bounding box center [185, 218] width 94 height 17
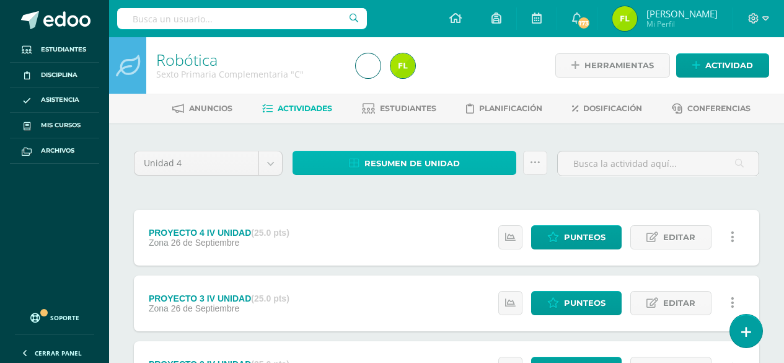
click at [385, 162] on span "Resumen de unidad" at bounding box center [412, 163] width 95 height 23
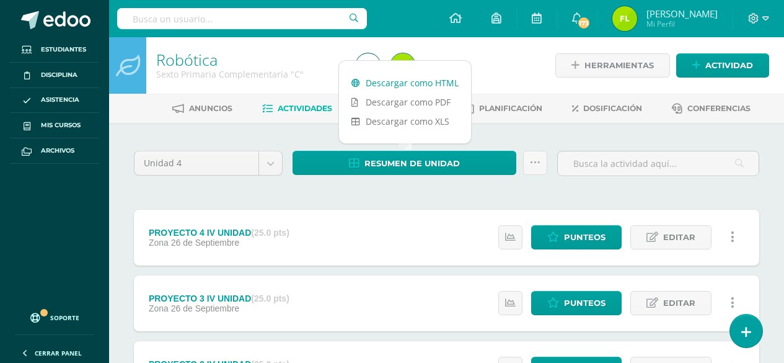
click at [397, 87] on link "Descargar como HTML" at bounding box center [405, 82] width 132 height 19
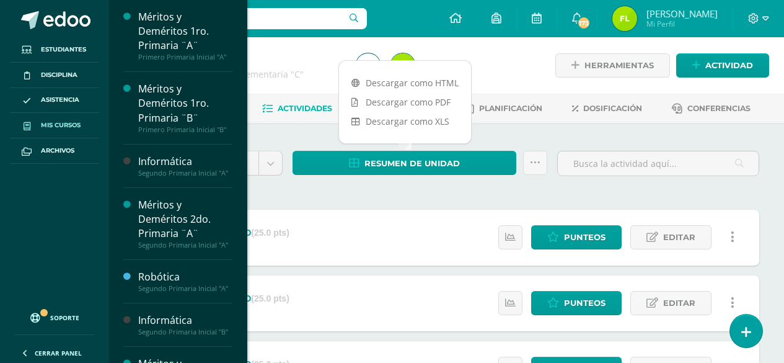
click at [55, 123] on span "Mis cursos" at bounding box center [61, 125] width 40 height 10
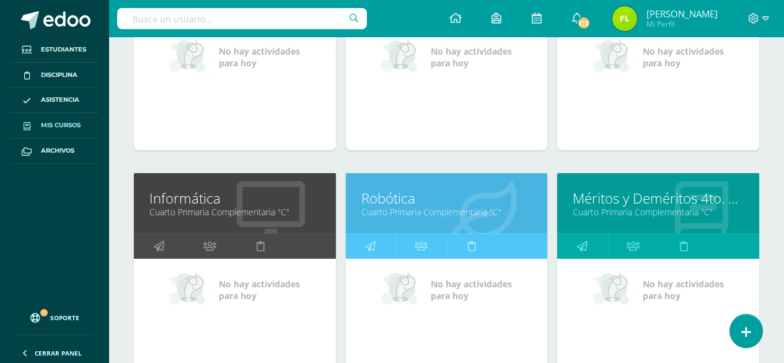
scroll to position [969, 0]
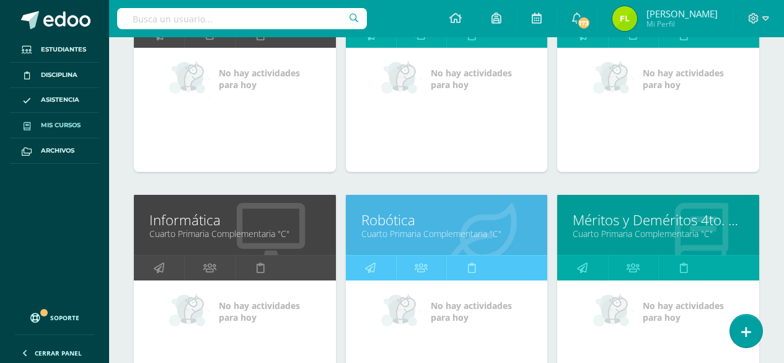
click at [376, 221] on link "Robótica" at bounding box center [447, 219] width 171 height 19
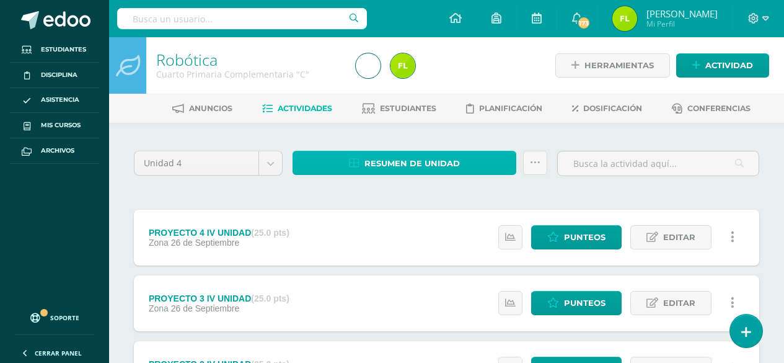
click at [407, 165] on span "Resumen de unidad" at bounding box center [412, 163] width 95 height 23
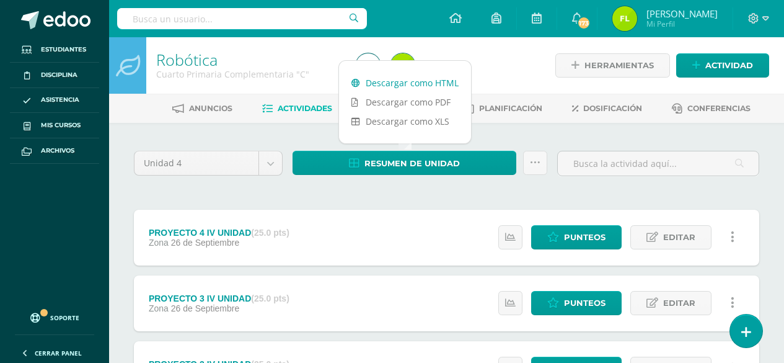
click at [400, 78] on link "Descargar como HTML" at bounding box center [405, 82] width 132 height 19
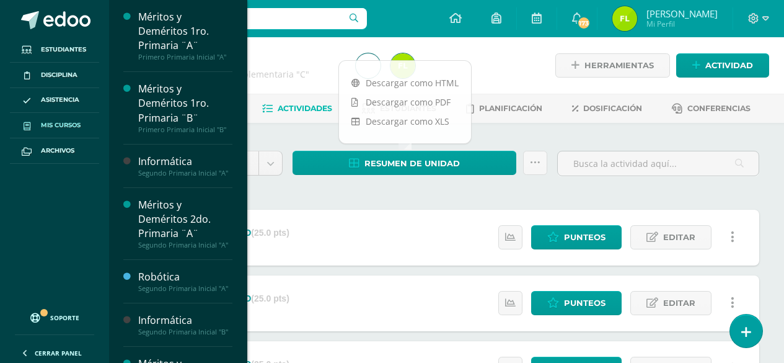
click at [53, 124] on span "Mis cursos" at bounding box center [61, 125] width 40 height 10
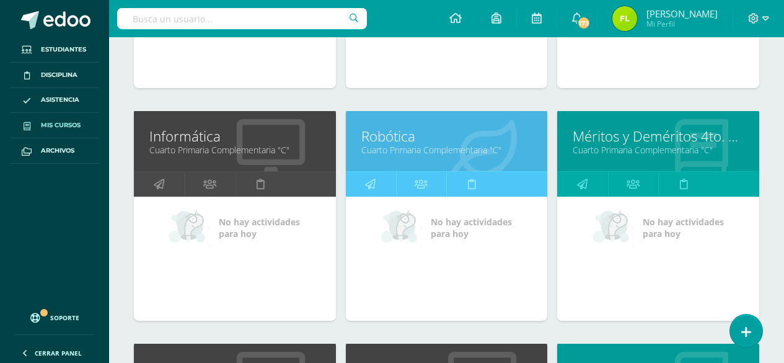
scroll to position [1031, 0]
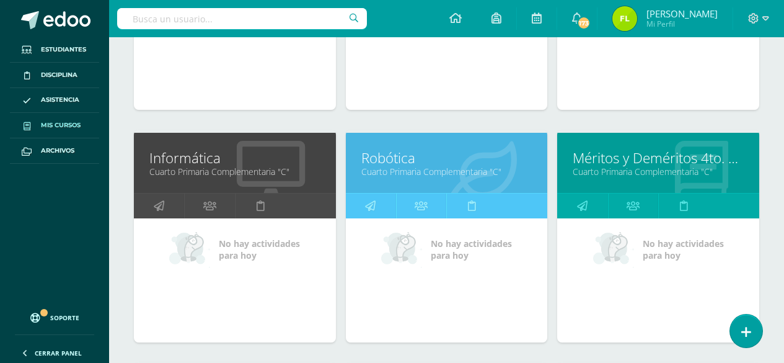
click at [151, 162] on link "Informática" at bounding box center [234, 157] width 171 height 19
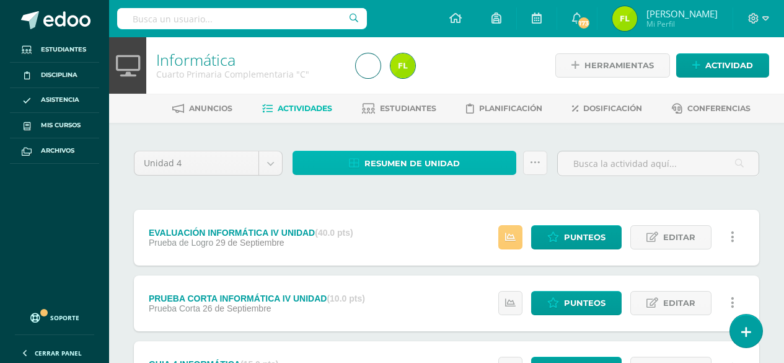
click at [455, 159] on span "Resumen de unidad" at bounding box center [412, 163] width 95 height 23
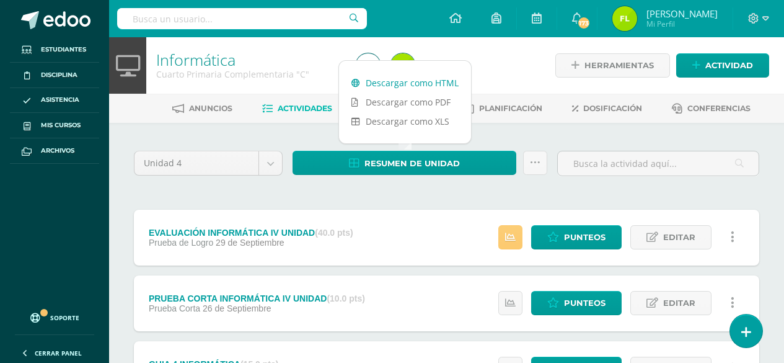
click at [429, 82] on link "Descargar como HTML" at bounding box center [405, 82] width 132 height 19
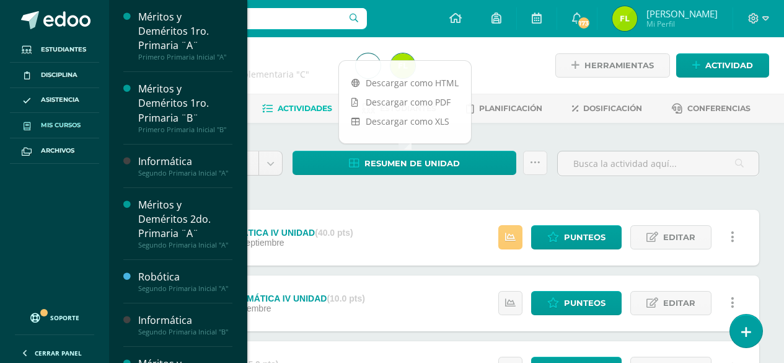
click at [42, 118] on link "Mis cursos" at bounding box center [54, 125] width 89 height 25
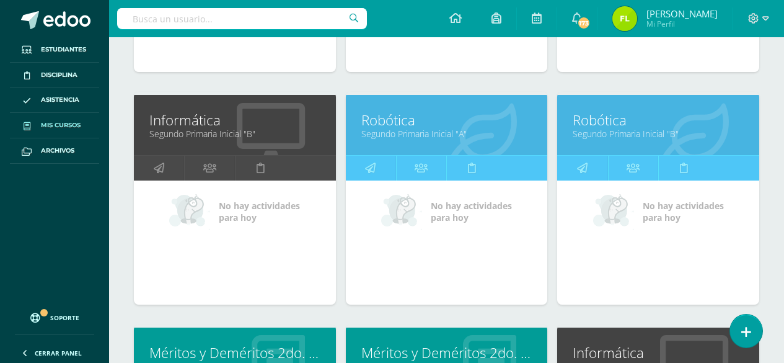
scroll to position [372, 0]
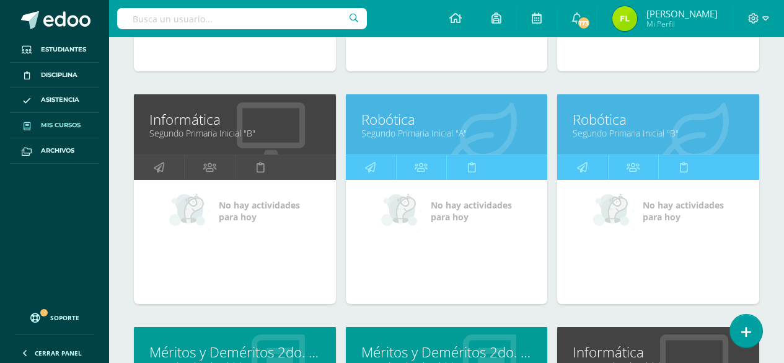
click at [410, 133] on link "Segundo Primaria Inicial "A"" at bounding box center [447, 133] width 171 height 12
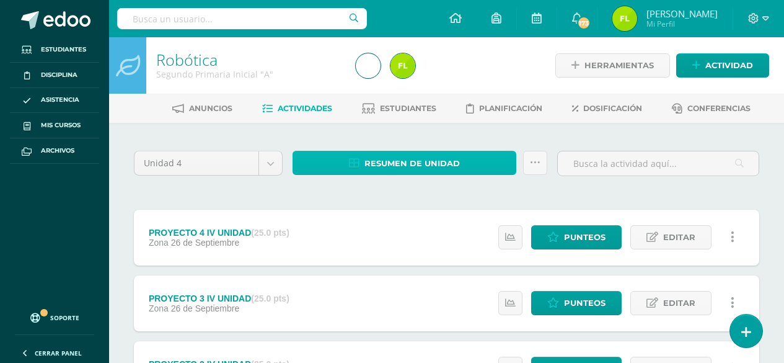
click at [417, 159] on span "Resumen de unidad" at bounding box center [412, 163] width 95 height 23
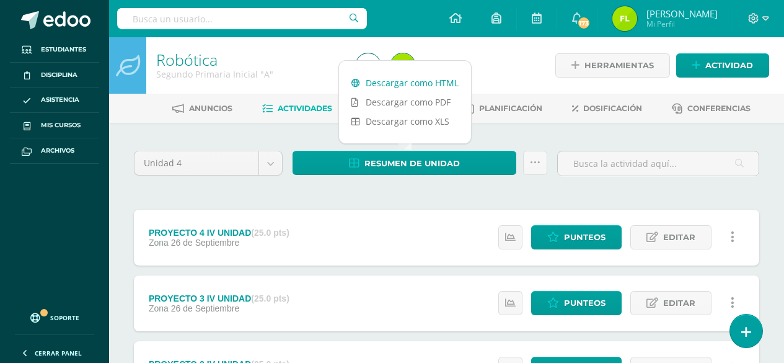
click at [418, 85] on link "Descargar como HTML" at bounding box center [405, 82] width 132 height 19
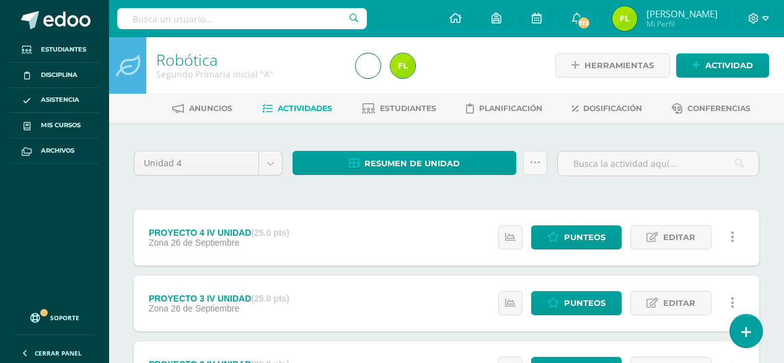
click at [499, 70] on div at bounding box center [453, 65] width 205 height 56
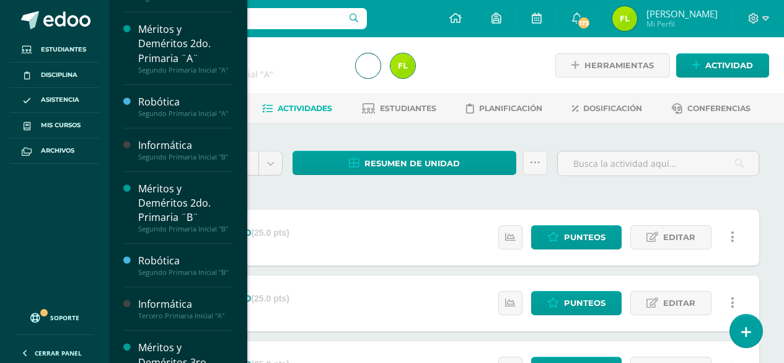
scroll to position [300, 0]
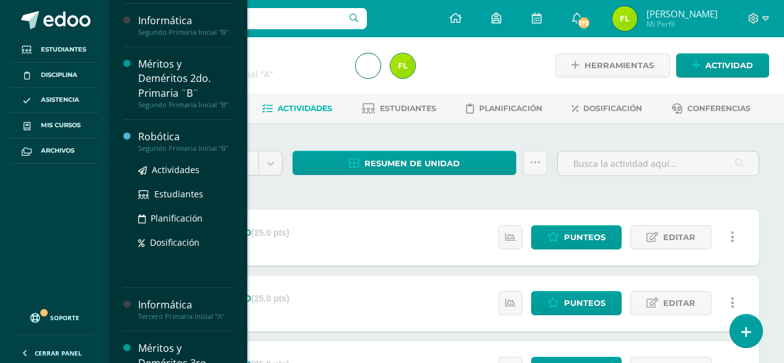
click at [184, 153] on div "Segundo Primaria Inicial "B"" at bounding box center [185, 148] width 94 height 9
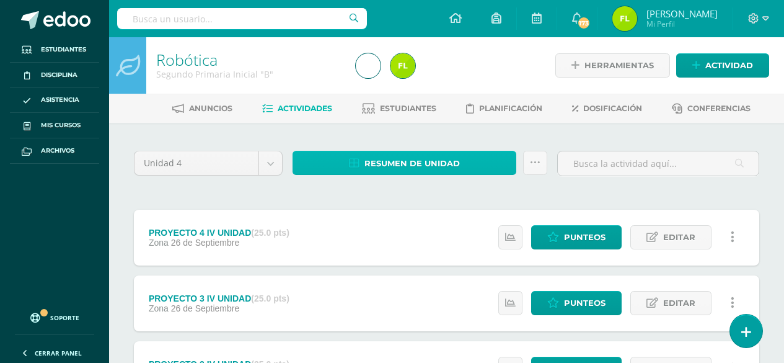
click at [411, 151] on link "Resumen de unidad" at bounding box center [405, 163] width 224 height 24
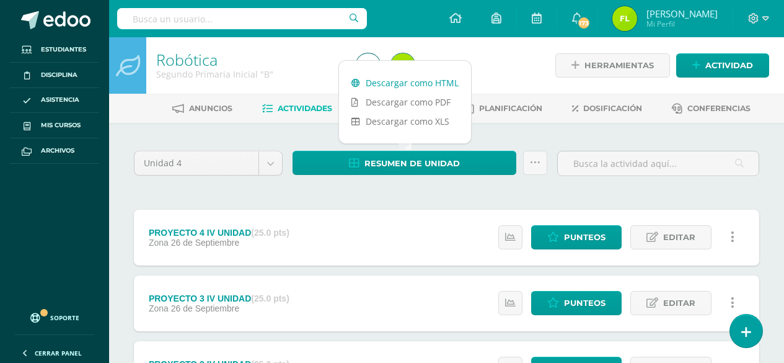
click at [406, 76] on link "Descargar como HTML" at bounding box center [405, 82] width 132 height 19
click at [768, 22] on icon at bounding box center [766, 18] width 7 height 11
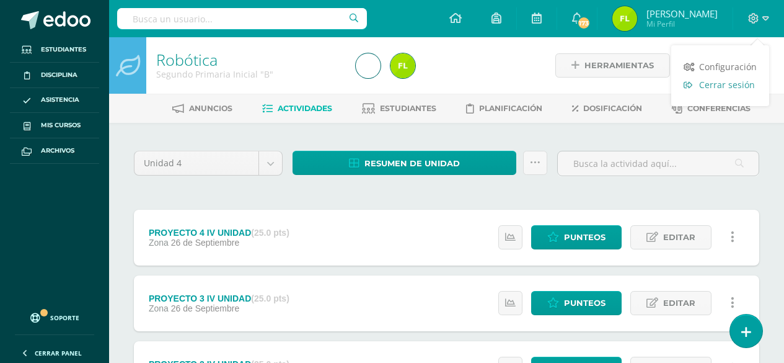
click at [737, 86] on span "Cerrar sesión" at bounding box center [727, 85] width 56 height 12
